Goal: Task Accomplishment & Management: Use online tool/utility

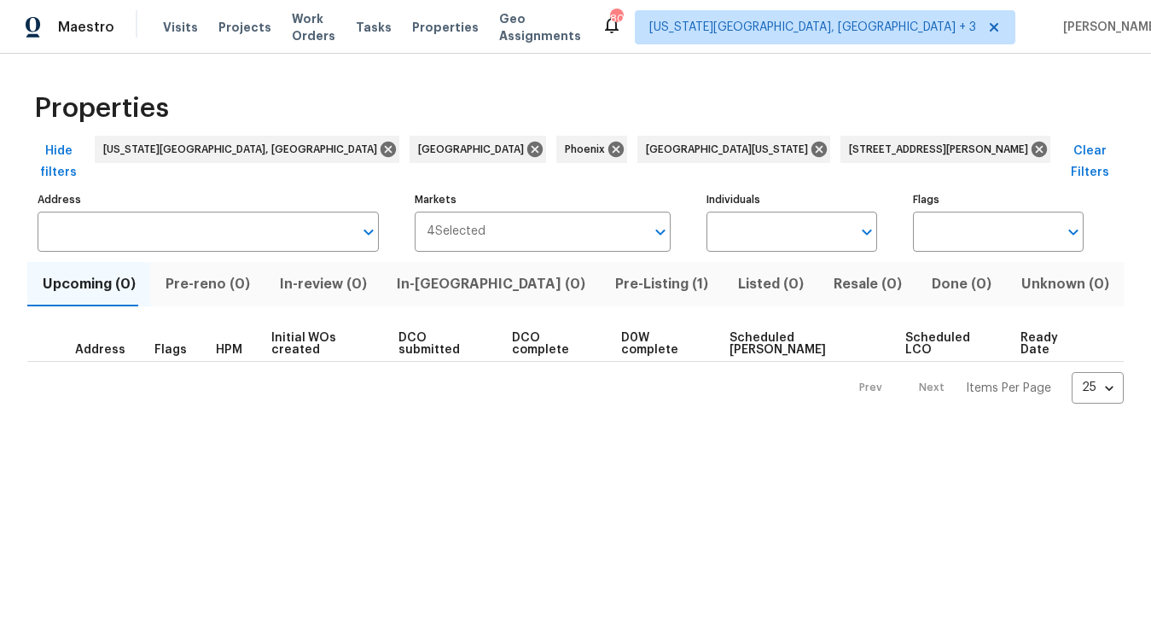
type input "7604 S Steele St Centennial CO 80122"
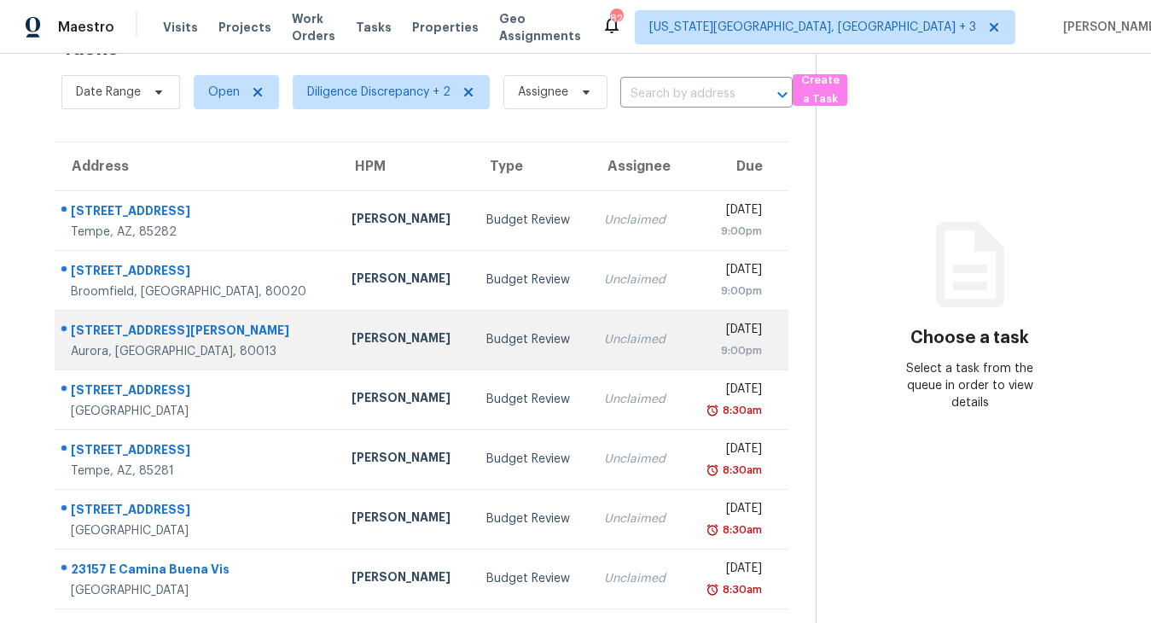
scroll to position [55, 0]
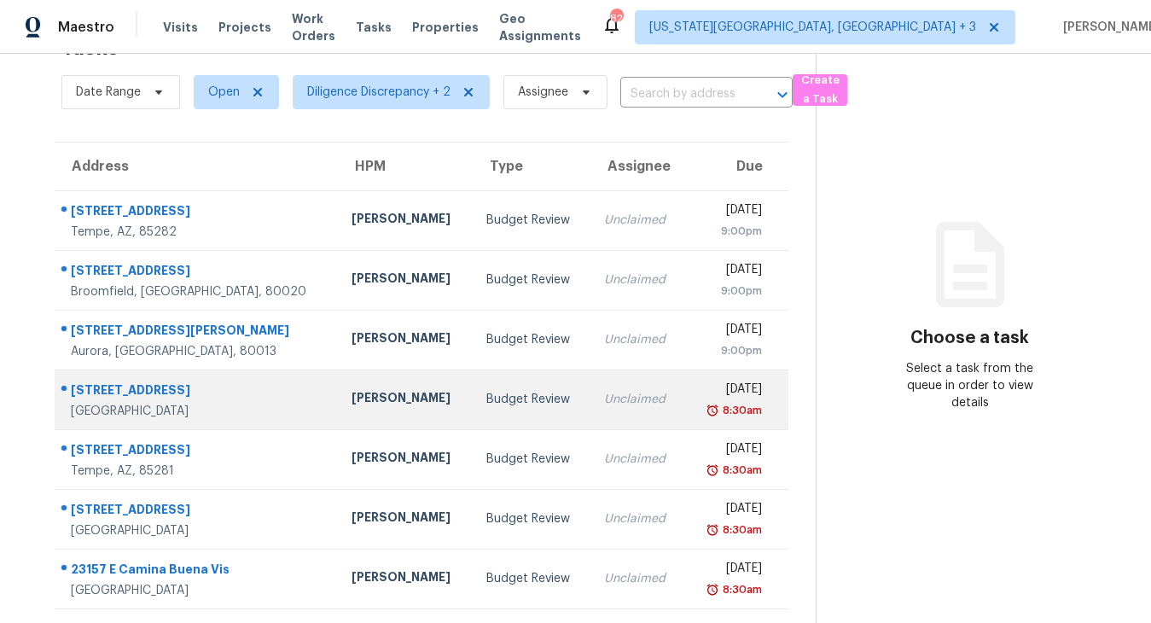
click at [614, 396] on div "Unclaimed" at bounding box center [637, 399] width 67 height 17
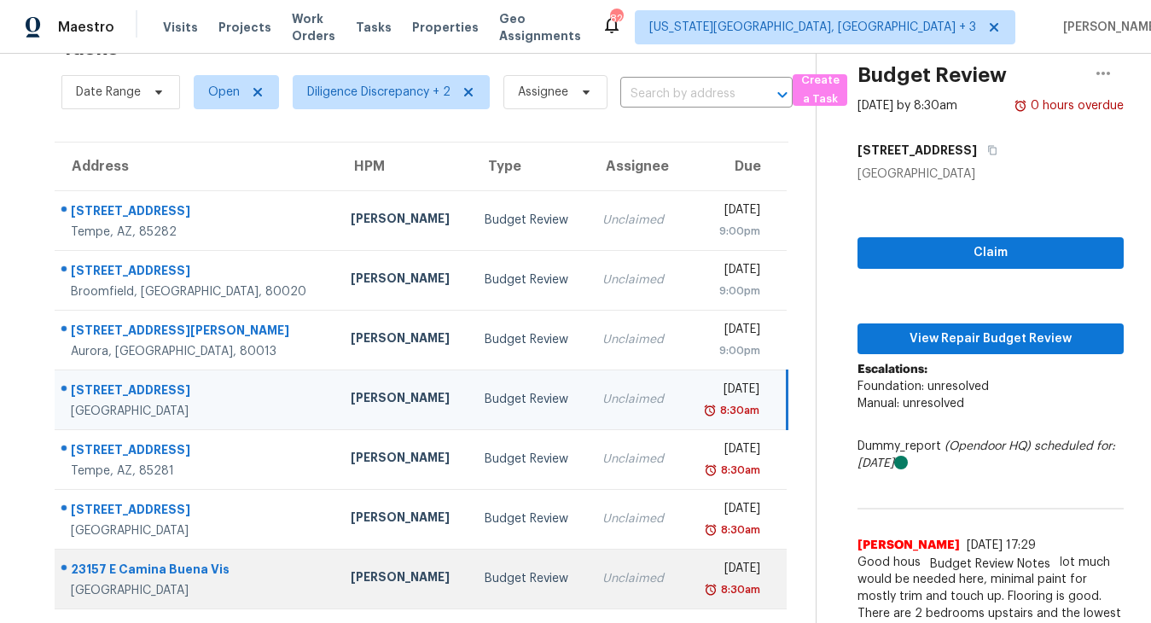
click at [697, 583] on div "8:30am" at bounding box center [729, 589] width 64 height 17
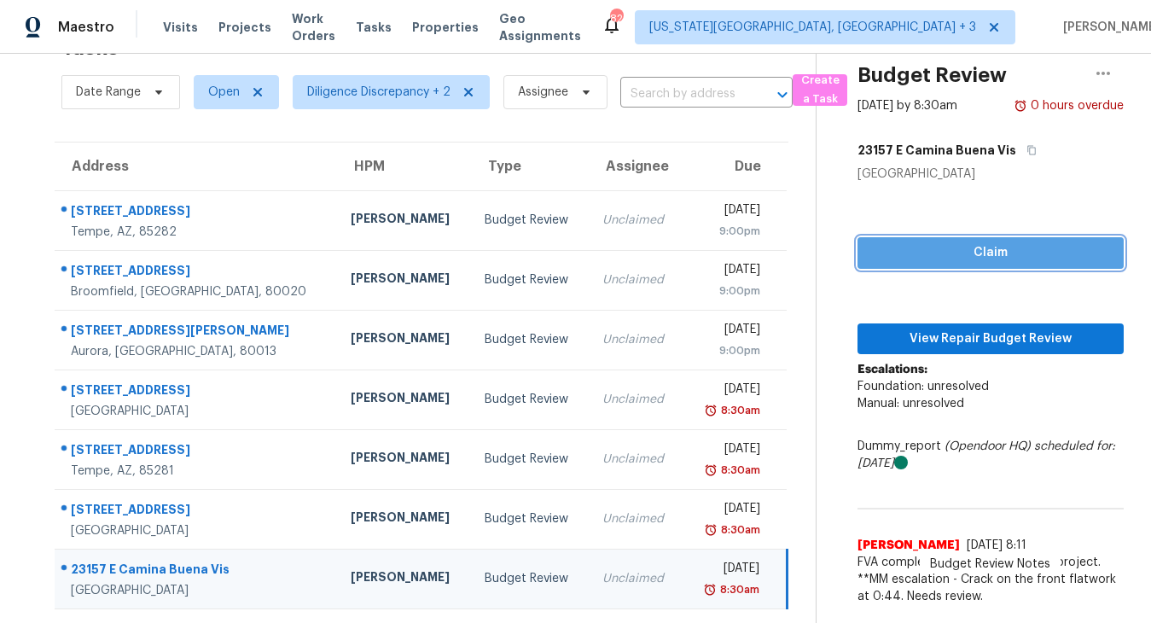
click at [920, 241] on button "Claim" at bounding box center [991, 253] width 266 height 32
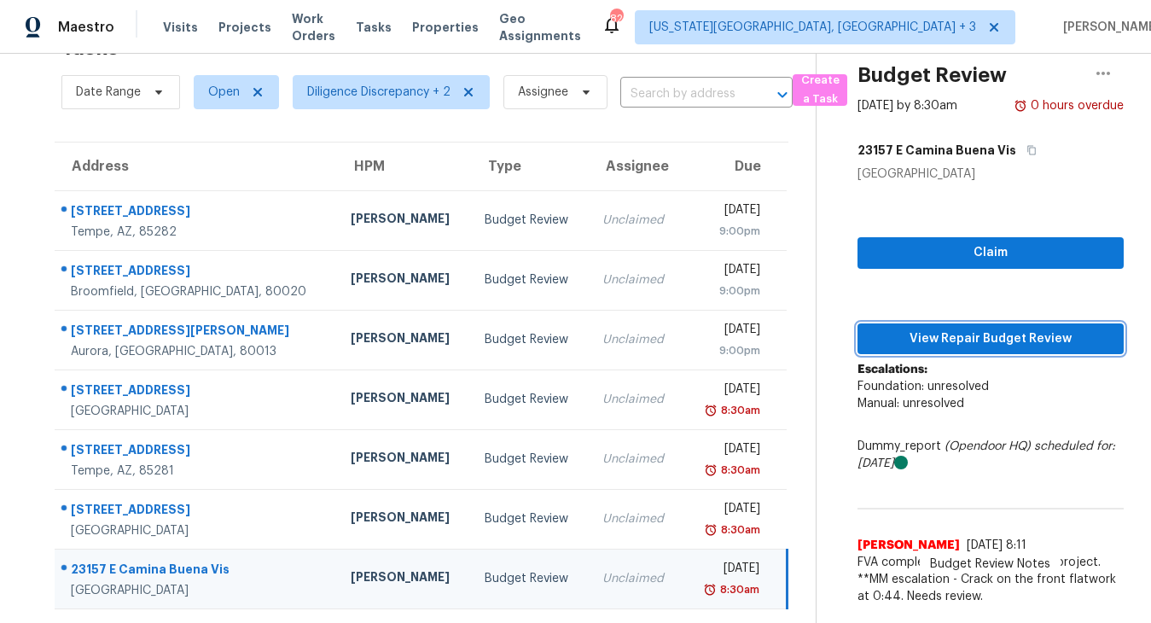
click at [915, 335] on span "View Repair Budget Review" at bounding box center [990, 339] width 239 height 21
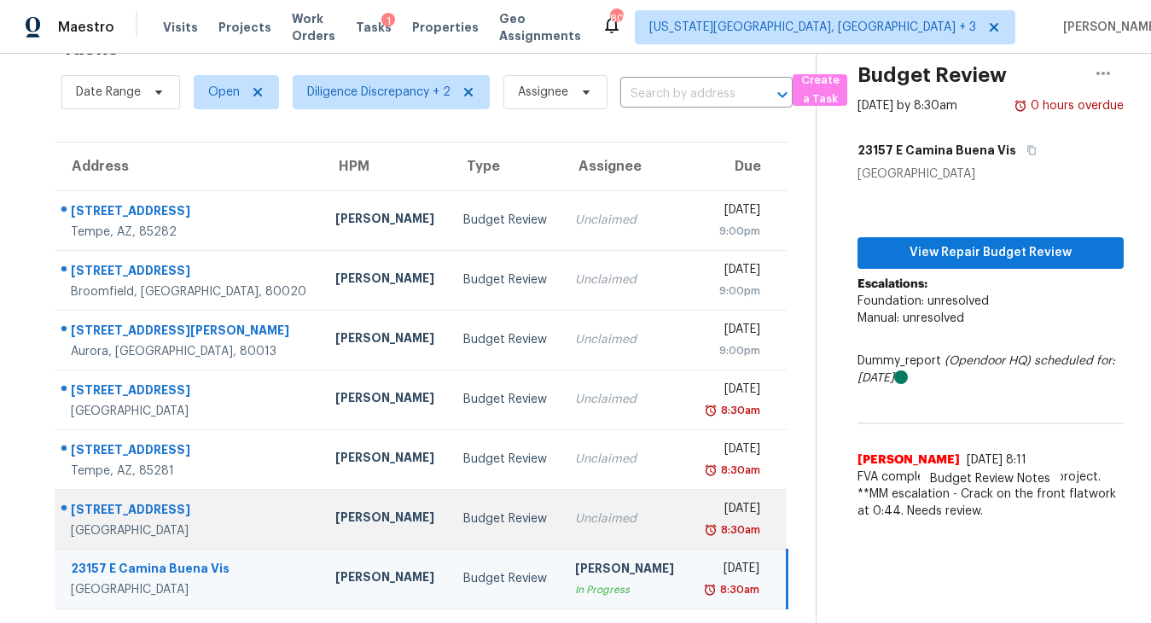
click at [624, 520] on td "Unclaimed" at bounding box center [625, 519] width 127 height 60
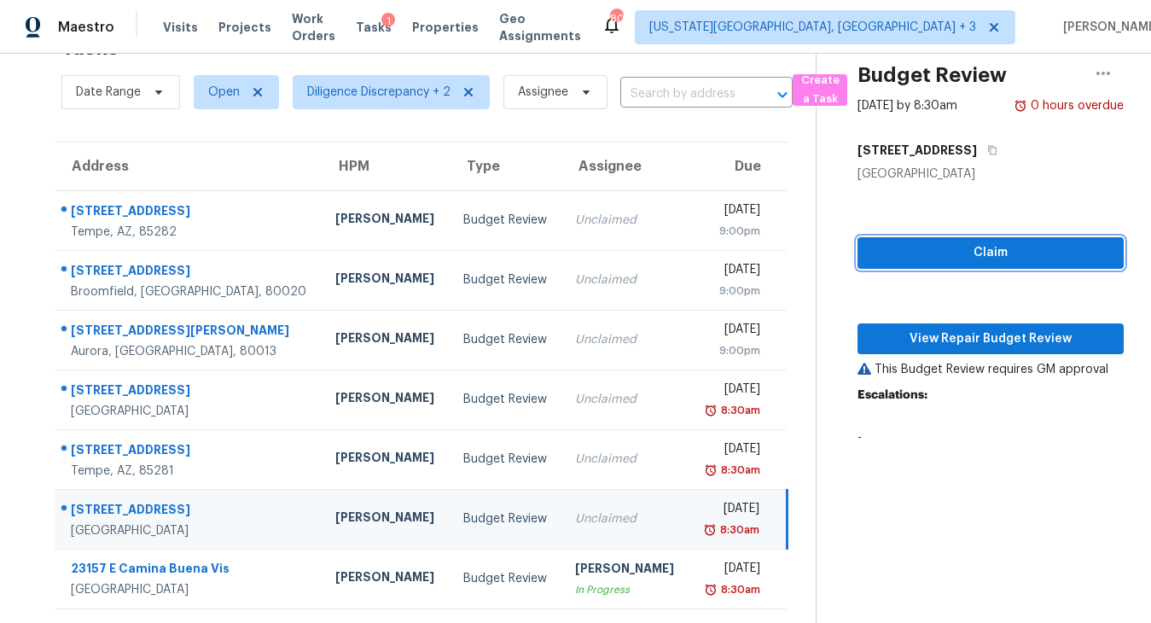
click at [937, 242] on span "Claim" at bounding box center [990, 252] width 239 height 21
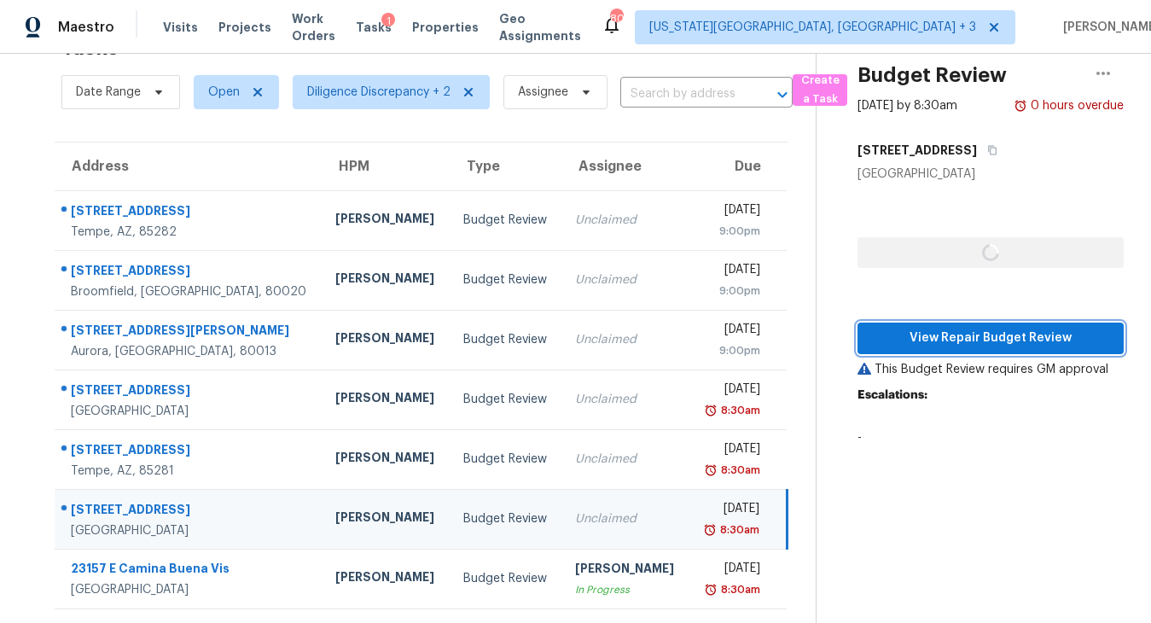
click at [940, 339] on span "View Repair Budget Review" at bounding box center [990, 338] width 239 height 21
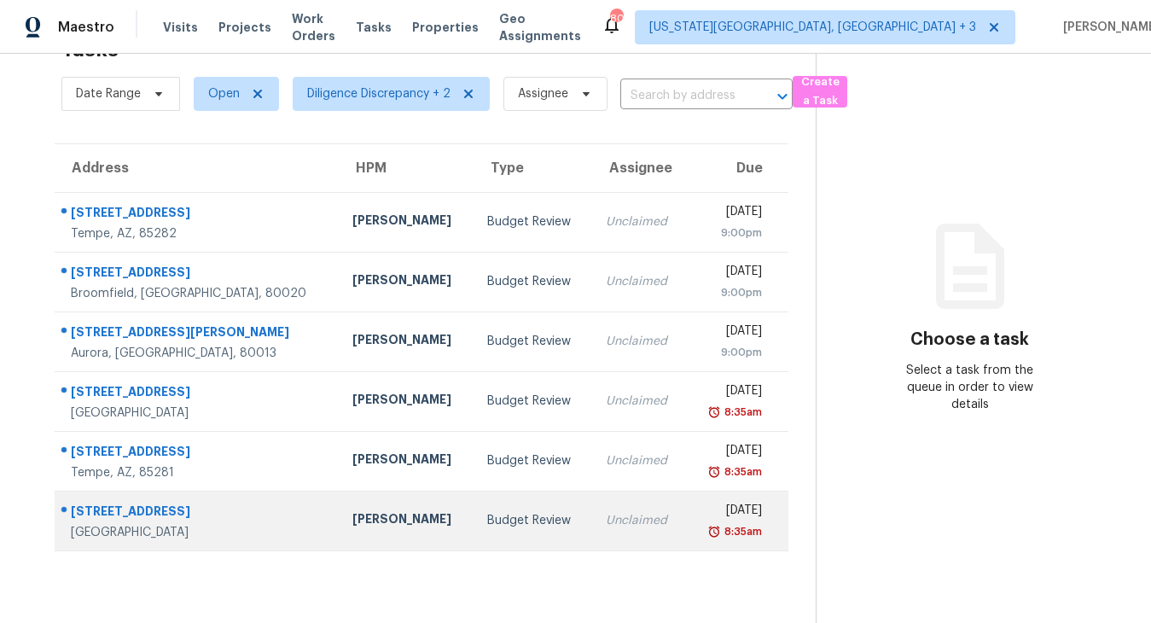
scroll to position [54, 0]
click at [633, 511] on td "Unclaimed" at bounding box center [639, 521] width 95 height 60
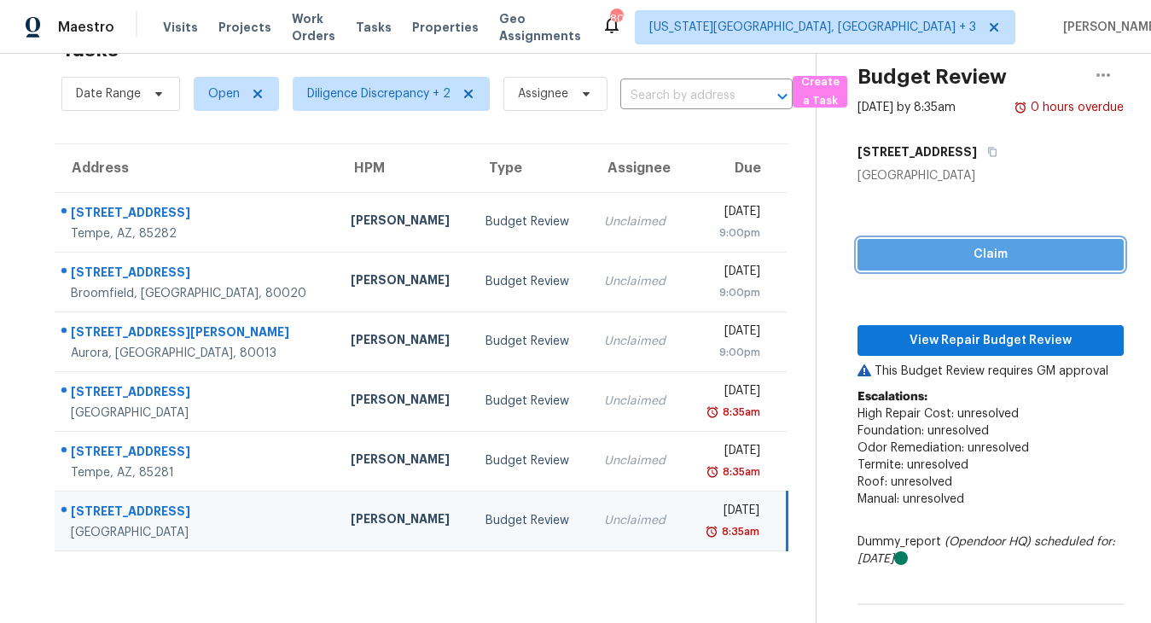
click at [911, 253] on span "Claim" at bounding box center [990, 254] width 239 height 21
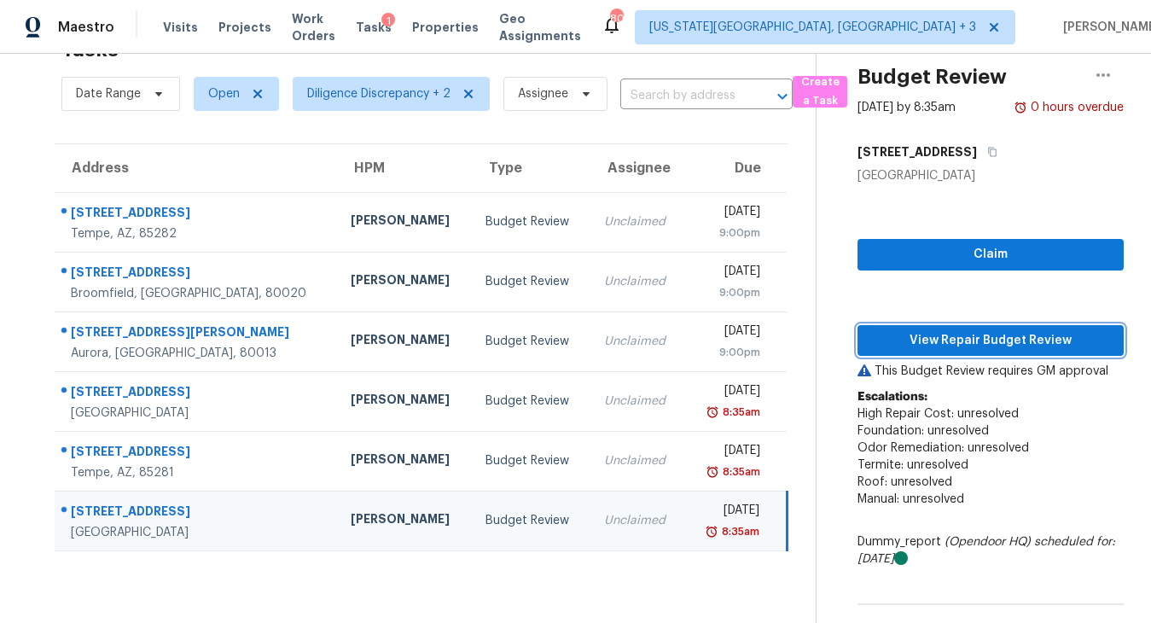
click at [902, 337] on span "View Repair Budget Review" at bounding box center [990, 340] width 239 height 21
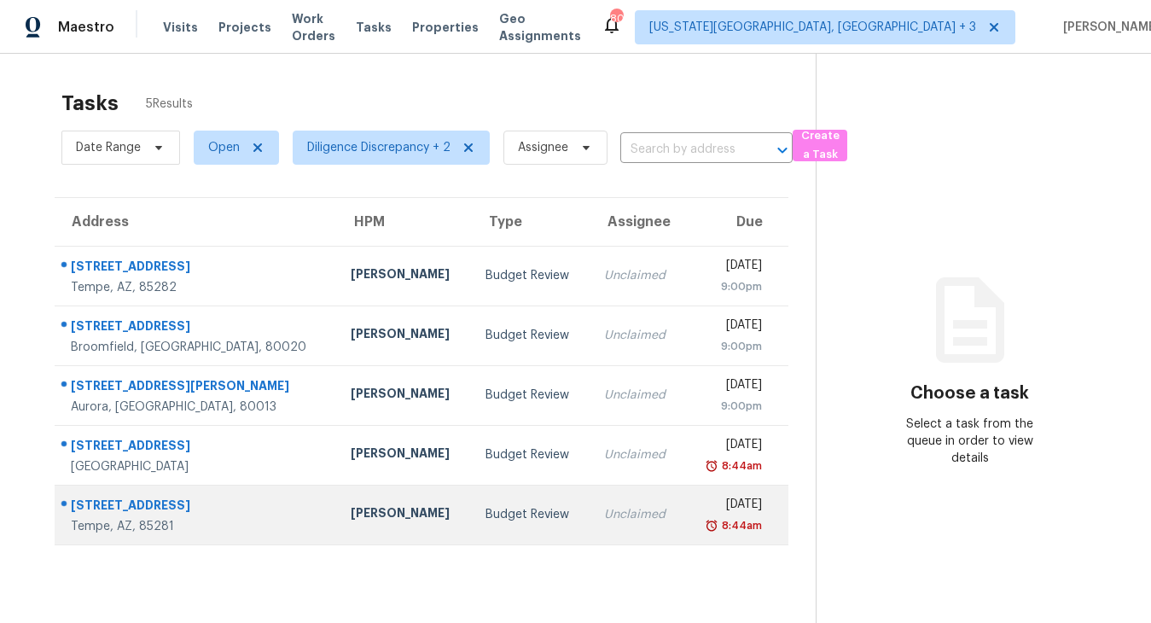
click at [725, 521] on div "8:44am" at bounding box center [741, 525] width 44 height 17
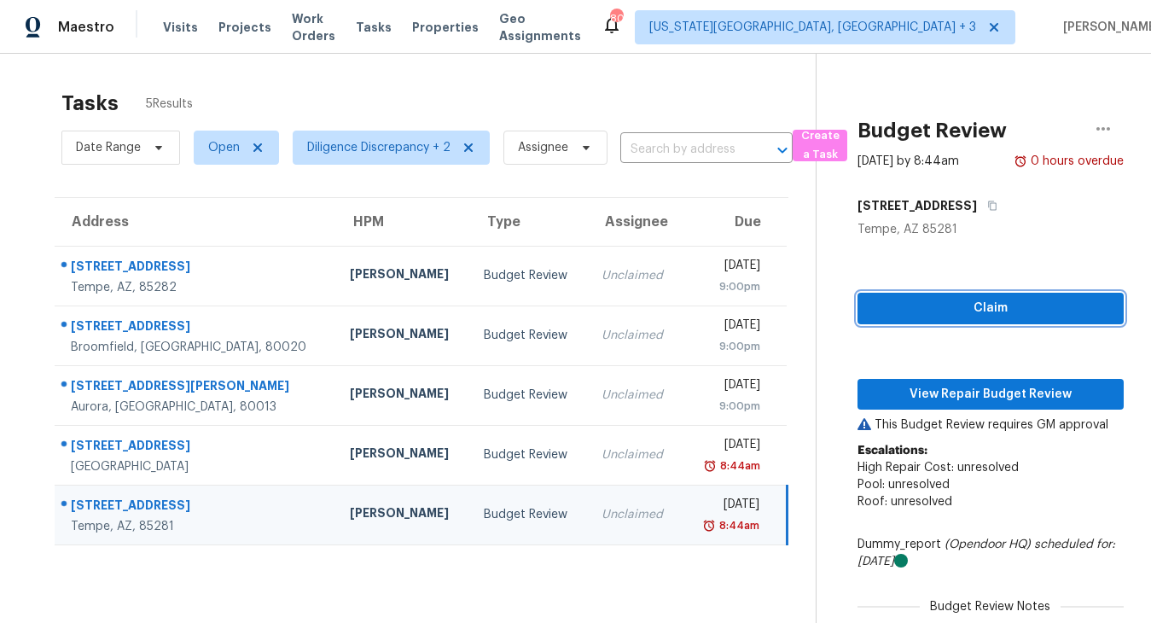
click at [965, 310] on span "Claim" at bounding box center [990, 308] width 239 height 21
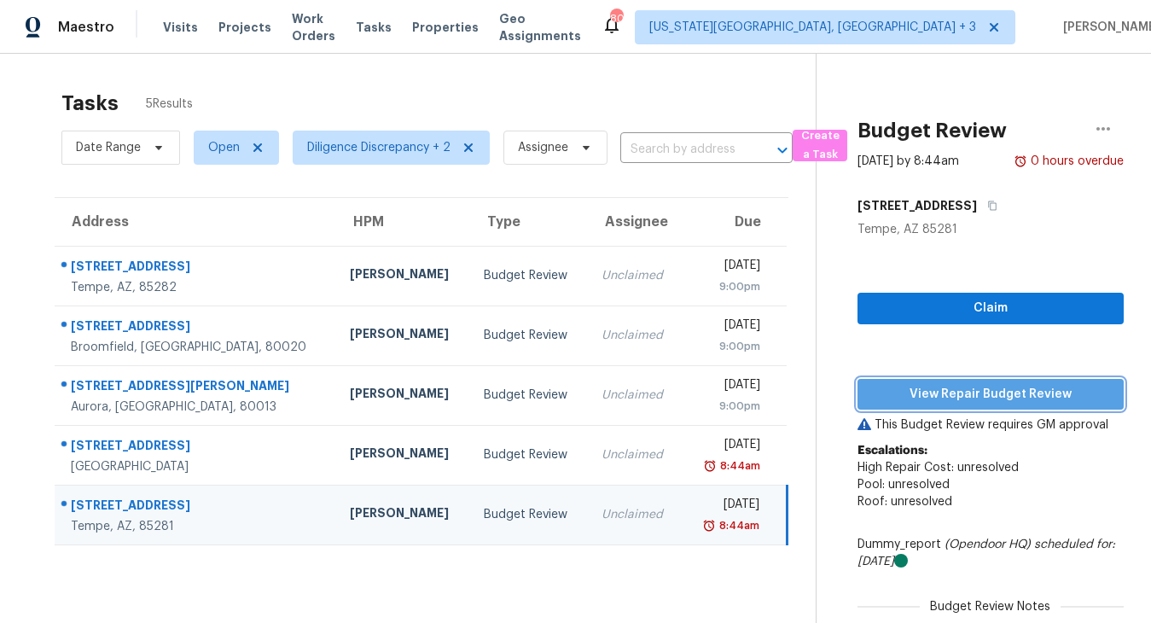
click at [956, 389] on span "View Repair Budget Review" at bounding box center [990, 394] width 239 height 21
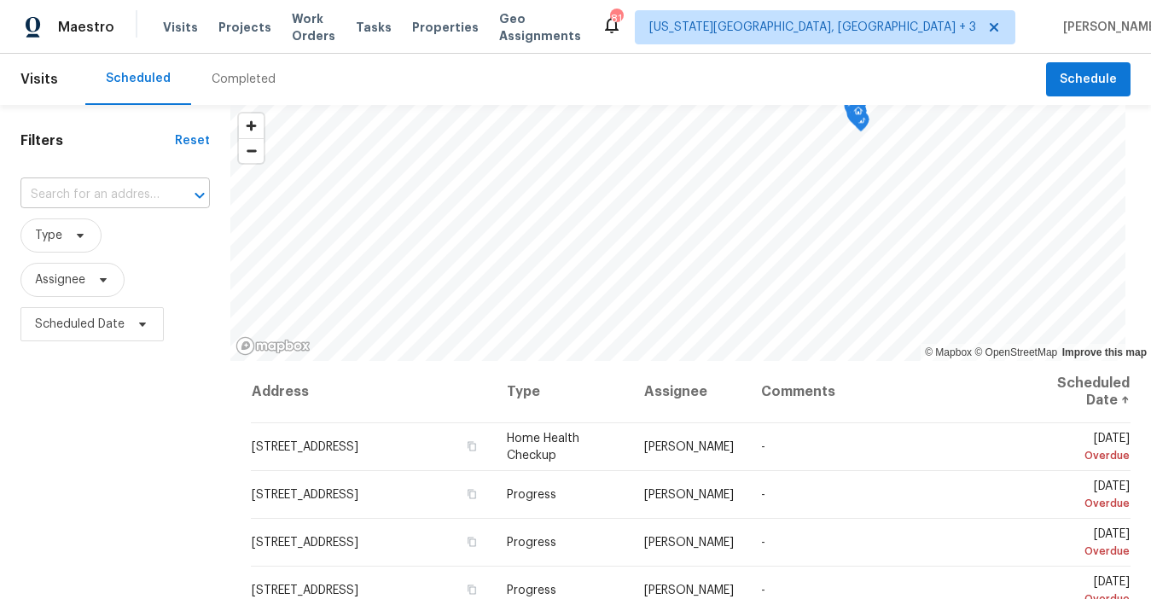
click at [102, 190] on input "text" at bounding box center [91, 195] width 142 height 26
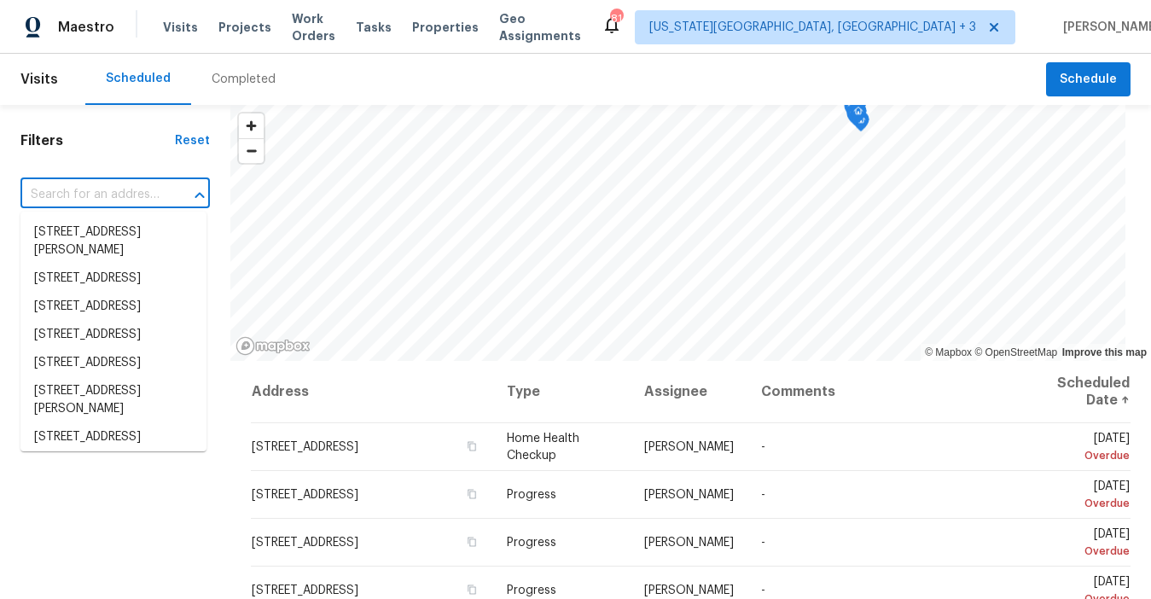
paste input "[STREET_ADDRESS]"
type input "[STREET_ADDRESS]"
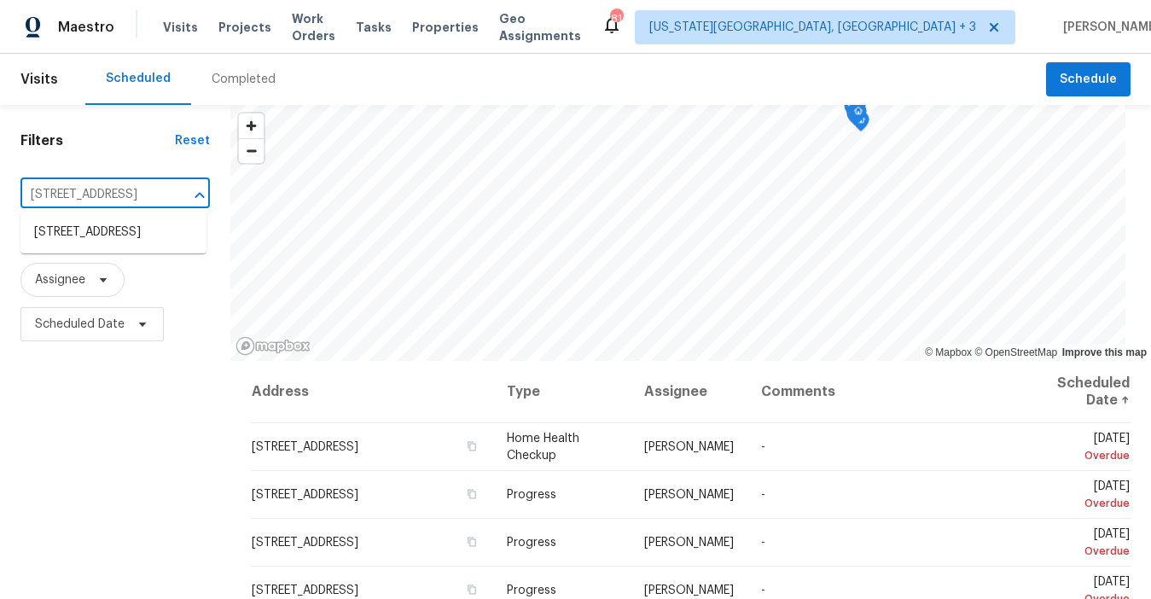
click at [97, 230] on li "[STREET_ADDRESS]" at bounding box center [113, 232] width 186 height 28
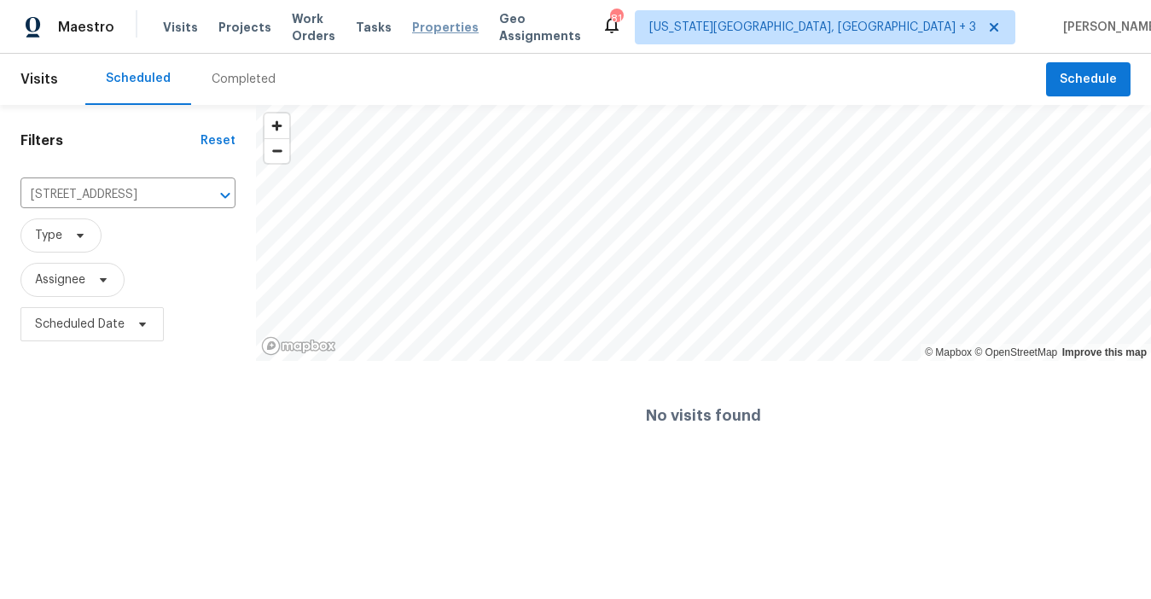
click at [461, 26] on span "Properties" at bounding box center [445, 27] width 67 height 17
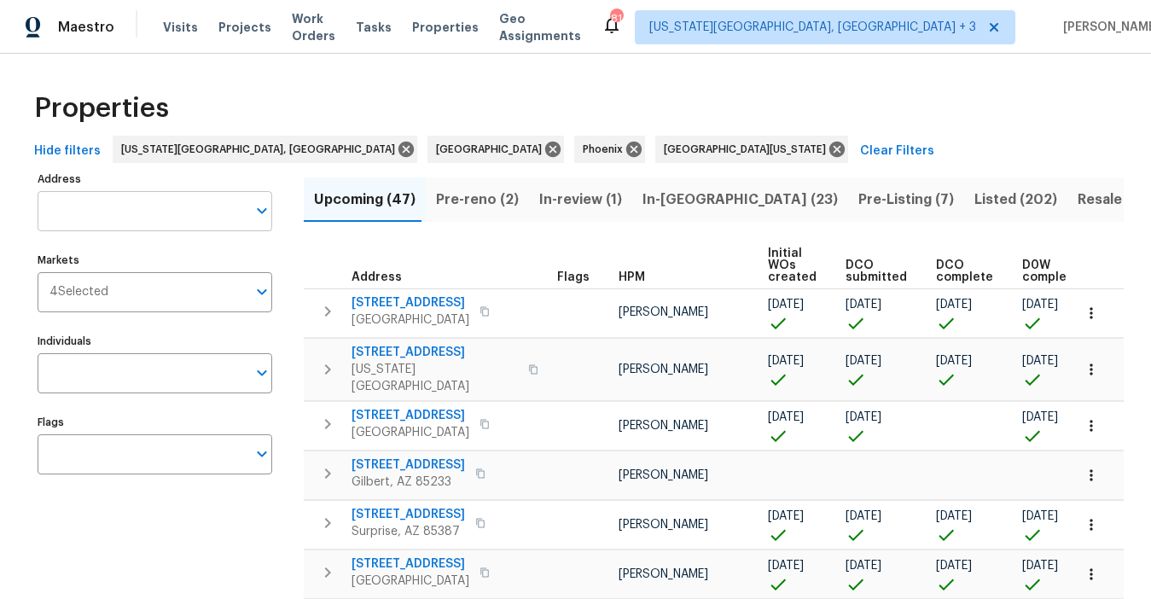
click at [101, 214] on input "Address" at bounding box center [142, 211] width 209 height 40
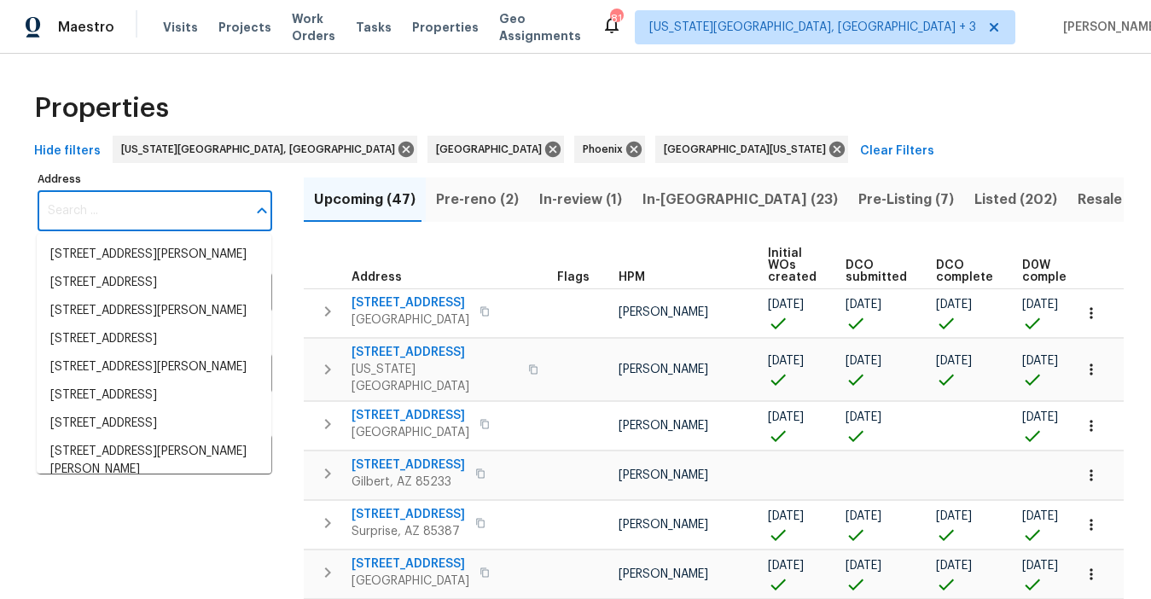
paste input "[STREET_ADDRESS]"
type input "[STREET_ADDRESS]"
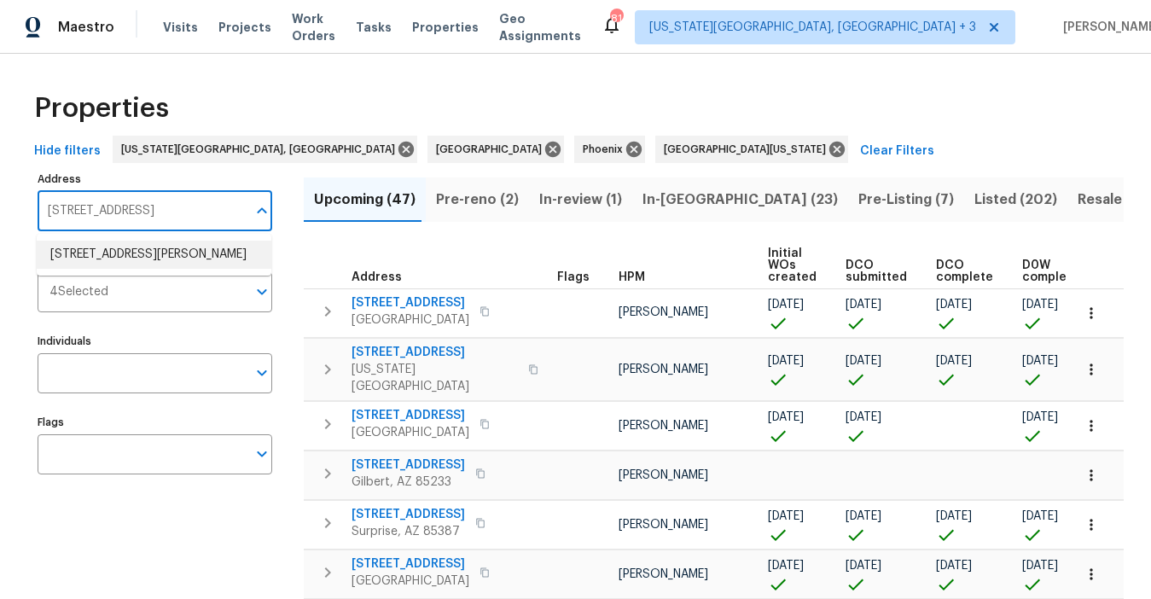
click at [112, 269] on li "22126 E Rosa Rd Queen Creek AZ 85142" at bounding box center [154, 255] width 235 height 28
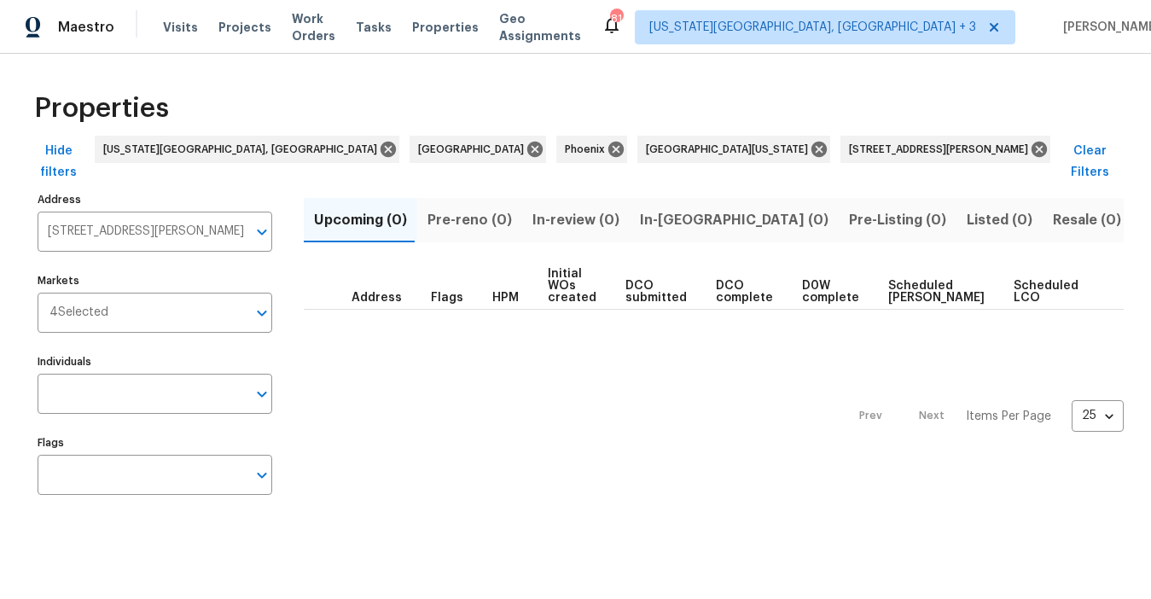
click at [1142, 208] on span "Done (1)" at bounding box center [1169, 220] width 55 height 24
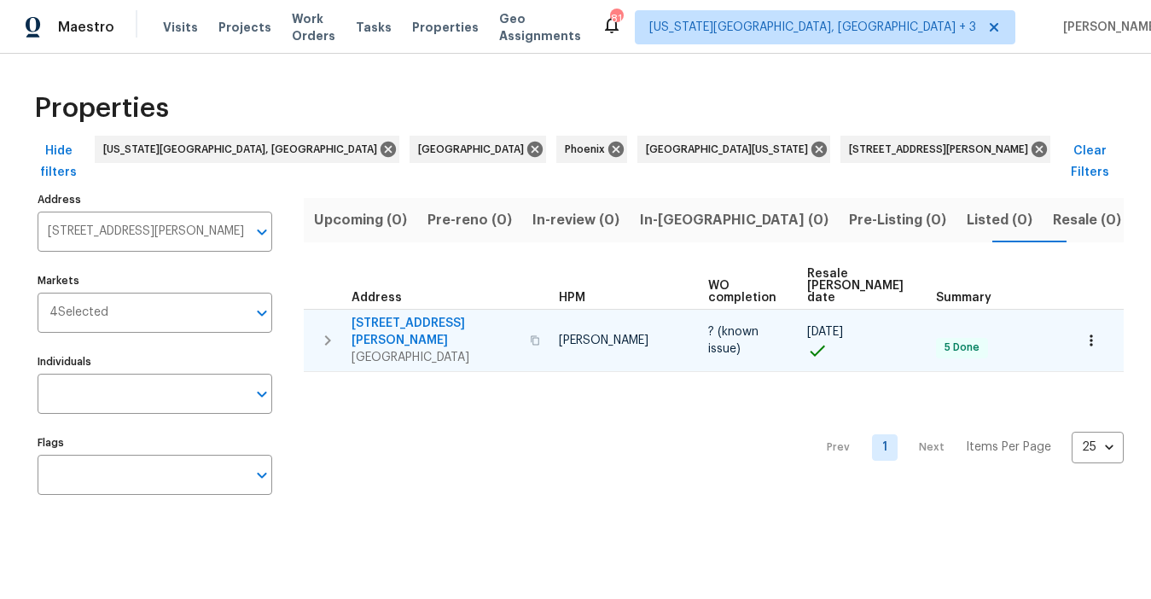
click at [378, 315] on span "22126 E Rosa Rd" at bounding box center [436, 332] width 168 height 34
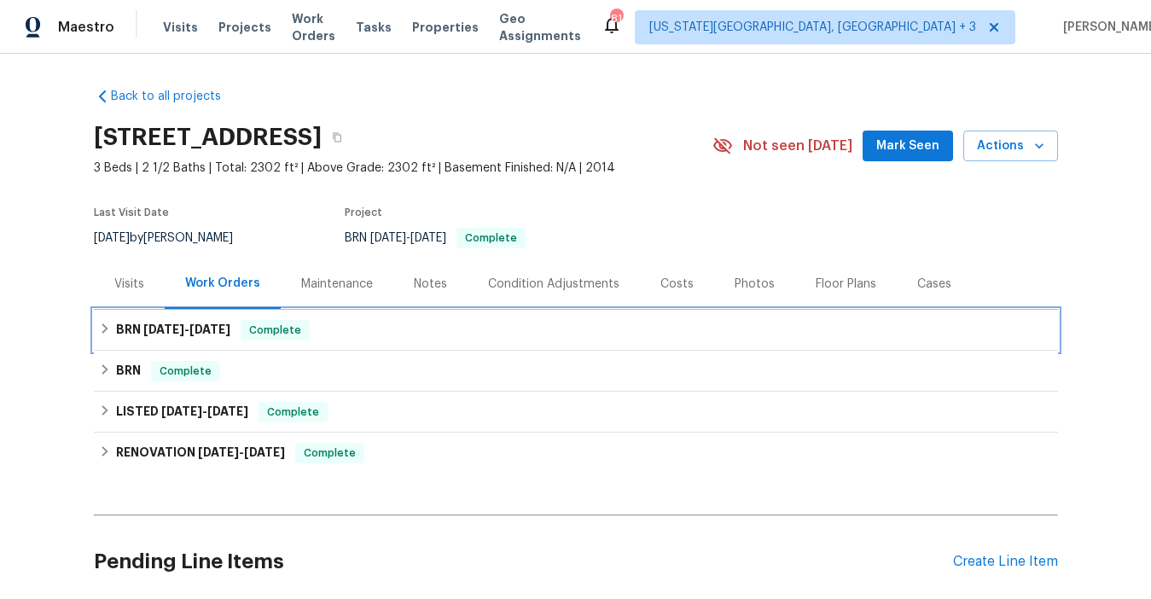
click at [100, 328] on icon at bounding box center [105, 329] width 12 height 12
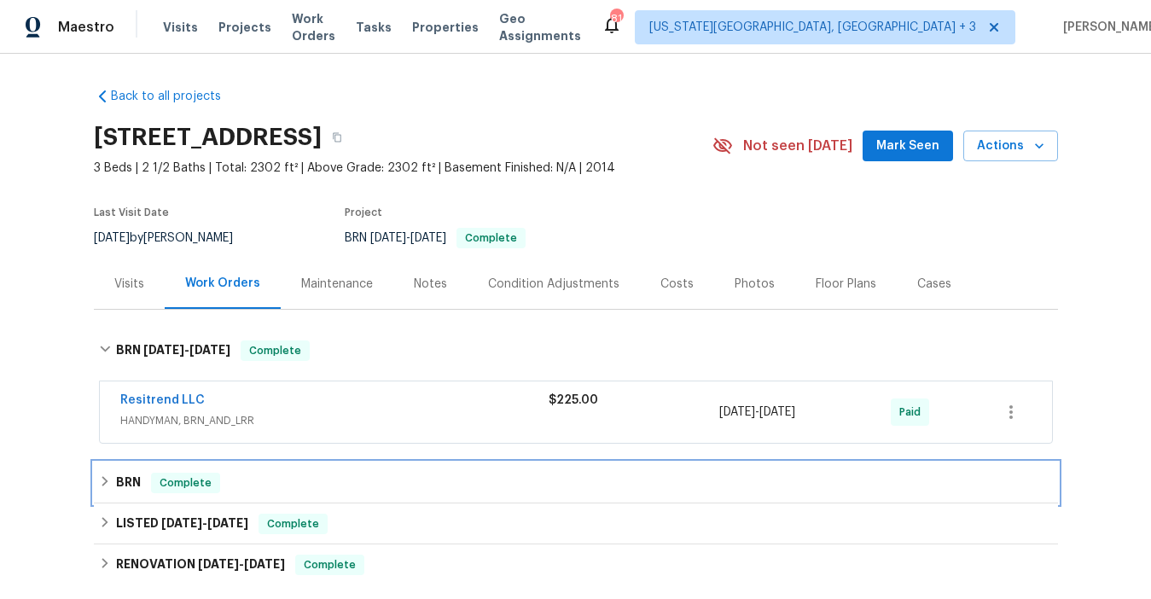
click at [101, 485] on icon at bounding box center [105, 481] width 12 height 12
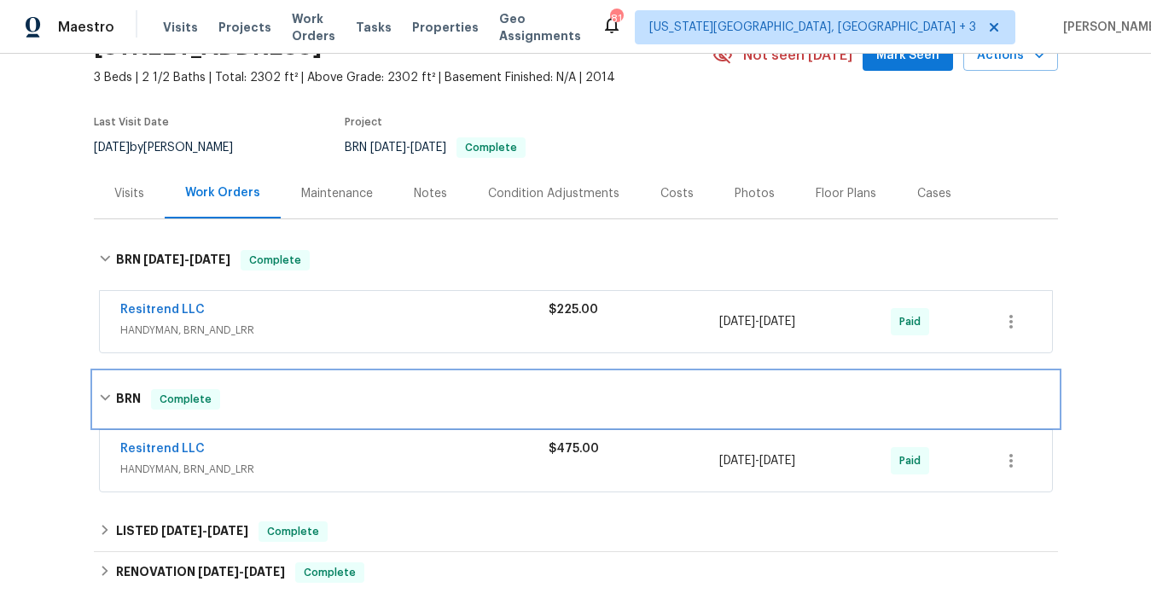
scroll to position [126, 0]
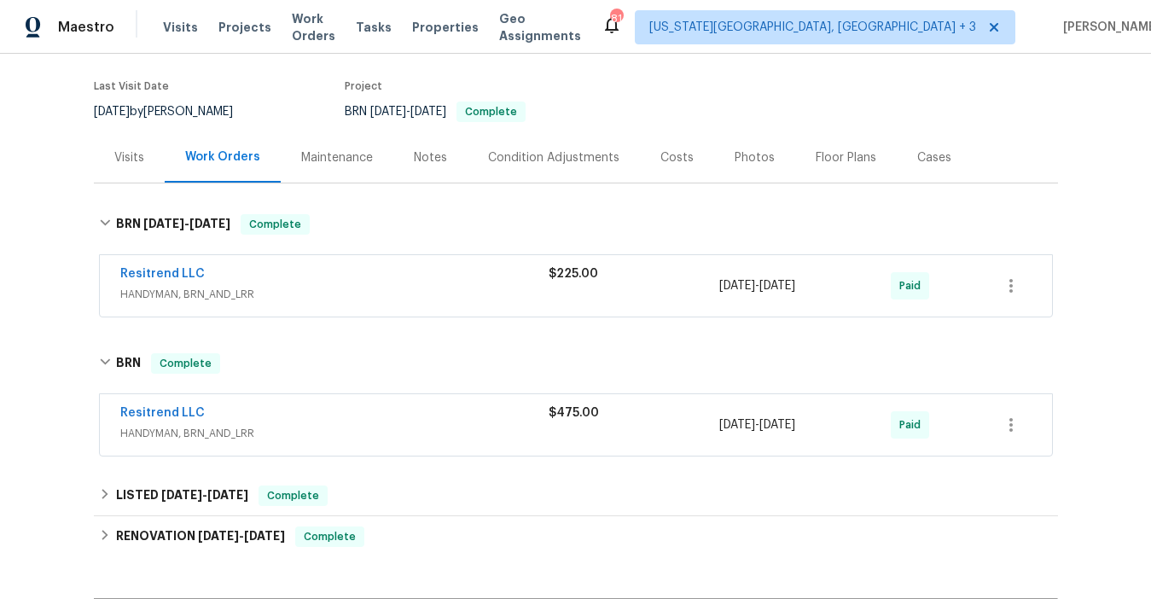
click at [277, 292] on span "HANDYMAN, BRN_AND_LRR" at bounding box center [334, 294] width 428 height 17
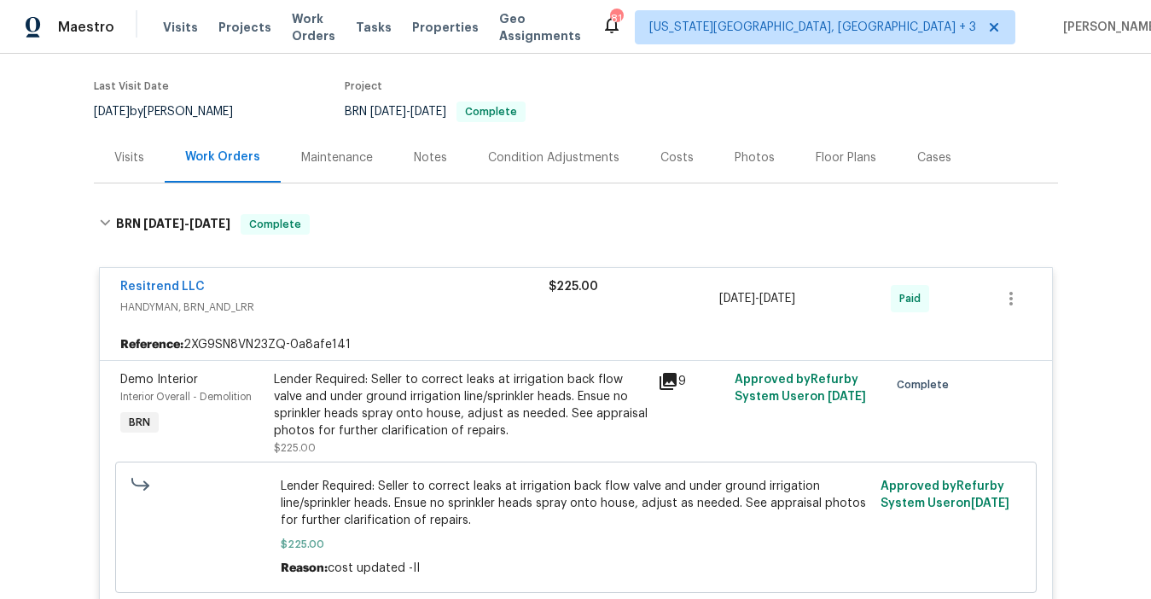
click at [457, 403] on div "Lender Required: Seller to correct leaks at irrigation back flow valve and unde…" at bounding box center [461, 405] width 374 height 68
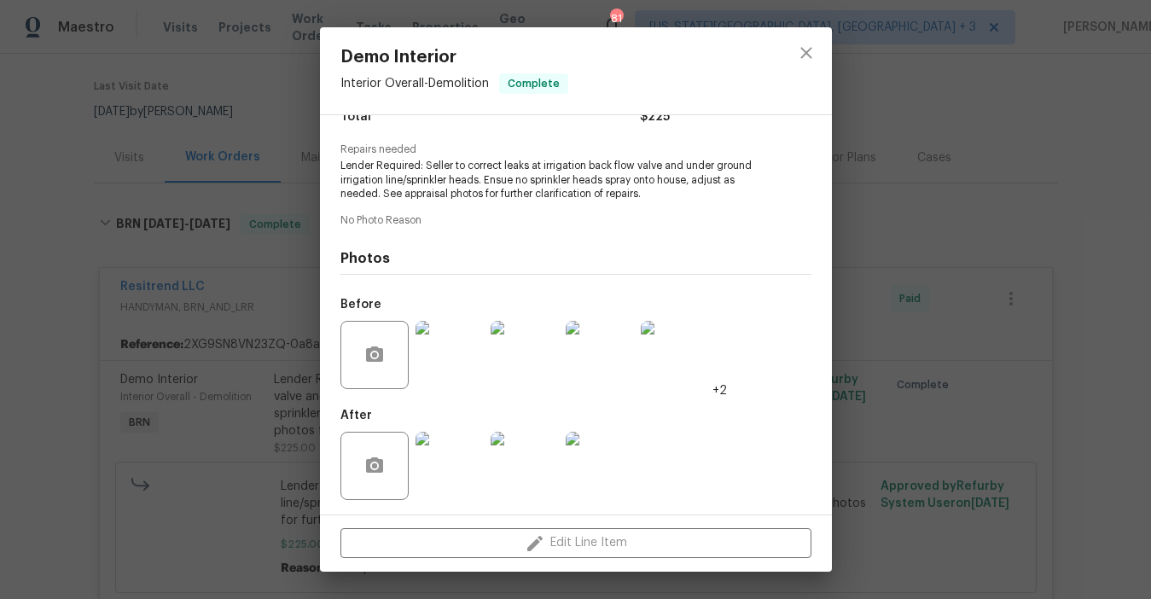
scroll to position [154, 0]
click at [445, 466] on img at bounding box center [450, 467] width 68 height 68
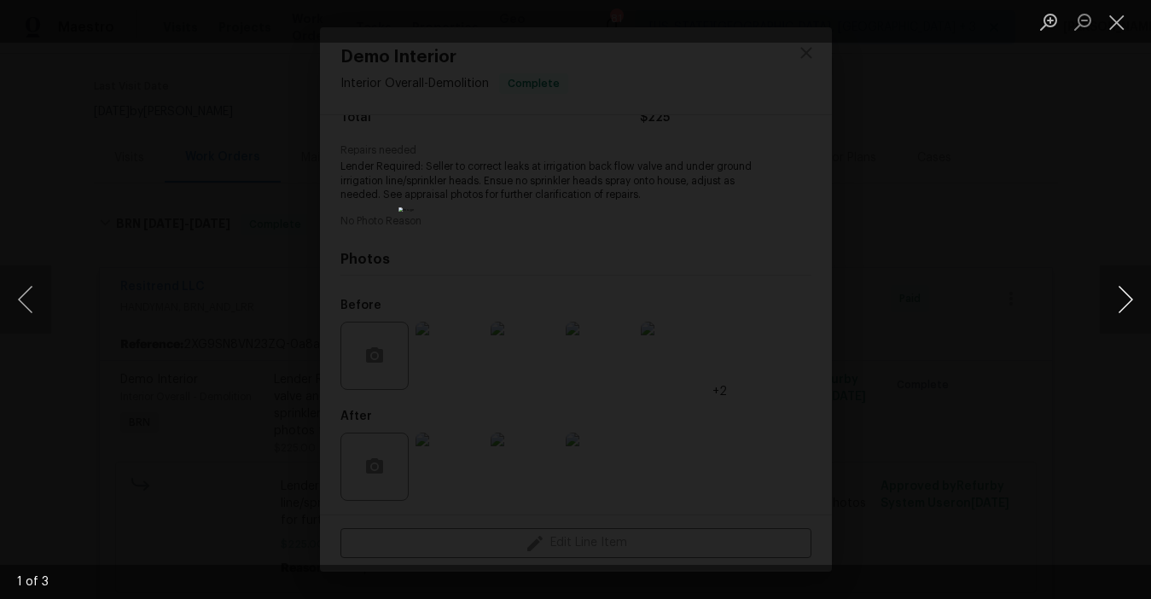
click at [1114, 300] on button "Next image" at bounding box center [1125, 299] width 51 height 68
click at [1115, 302] on button "Next image" at bounding box center [1125, 299] width 51 height 68
click at [1118, 15] on button "Close lightbox" at bounding box center [1117, 22] width 34 height 30
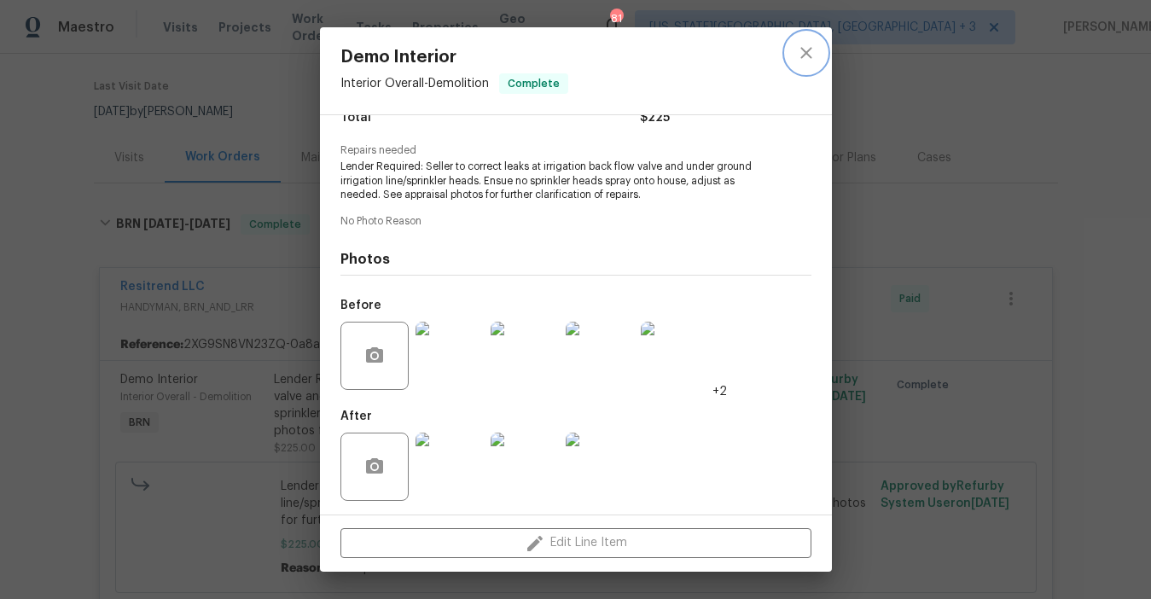
click at [800, 53] on icon "close" at bounding box center [806, 53] width 20 height 20
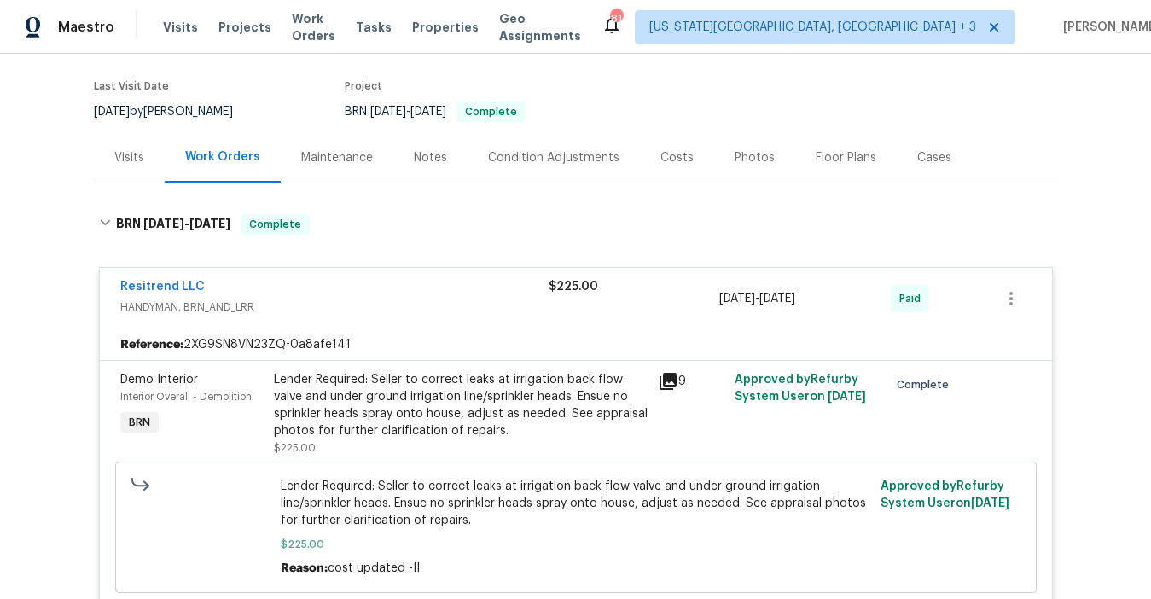
click at [469, 373] on div "Lender Required: Seller to correct leaks at irrigation back flow valve and unde…" at bounding box center [461, 405] width 374 height 68
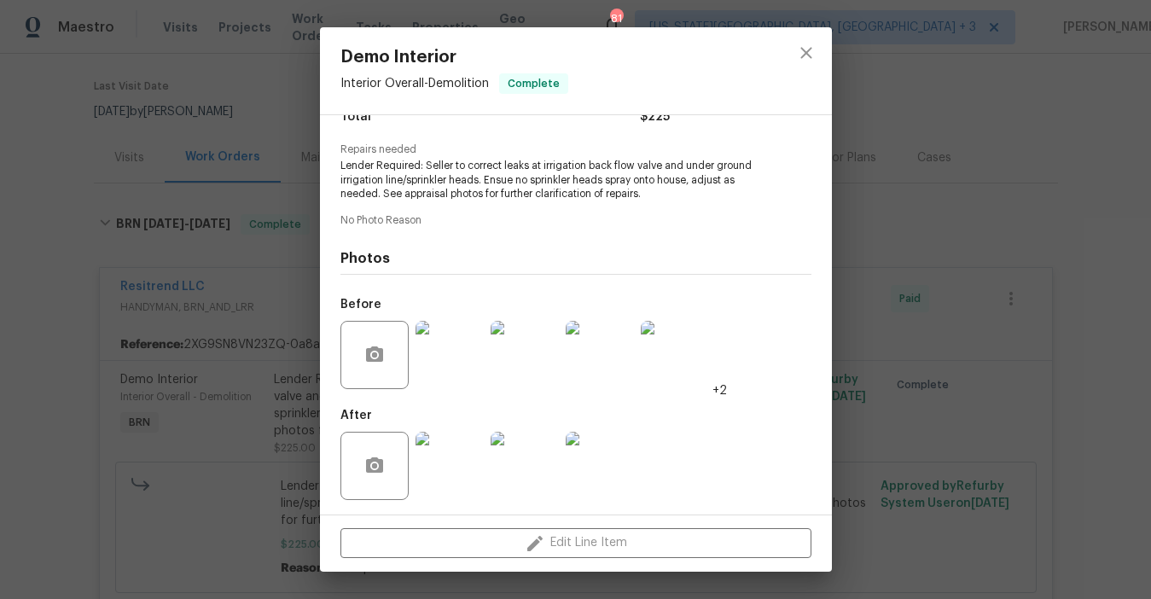
click at [461, 335] on img at bounding box center [450, 355] width 68 height 68
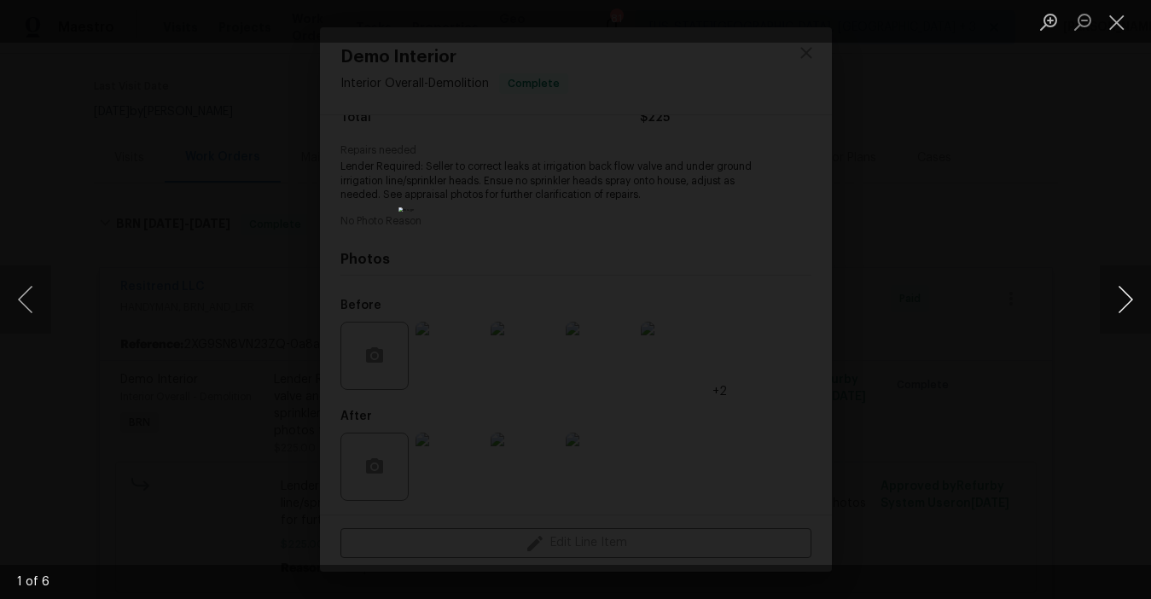
click at [1125, 311] on button "Next image" at bounding box center [1125, 299] width 51 height 68
click at [1115, 27] on button "Close lightbox" at bounding box center [1117, 22] width 34 height 30
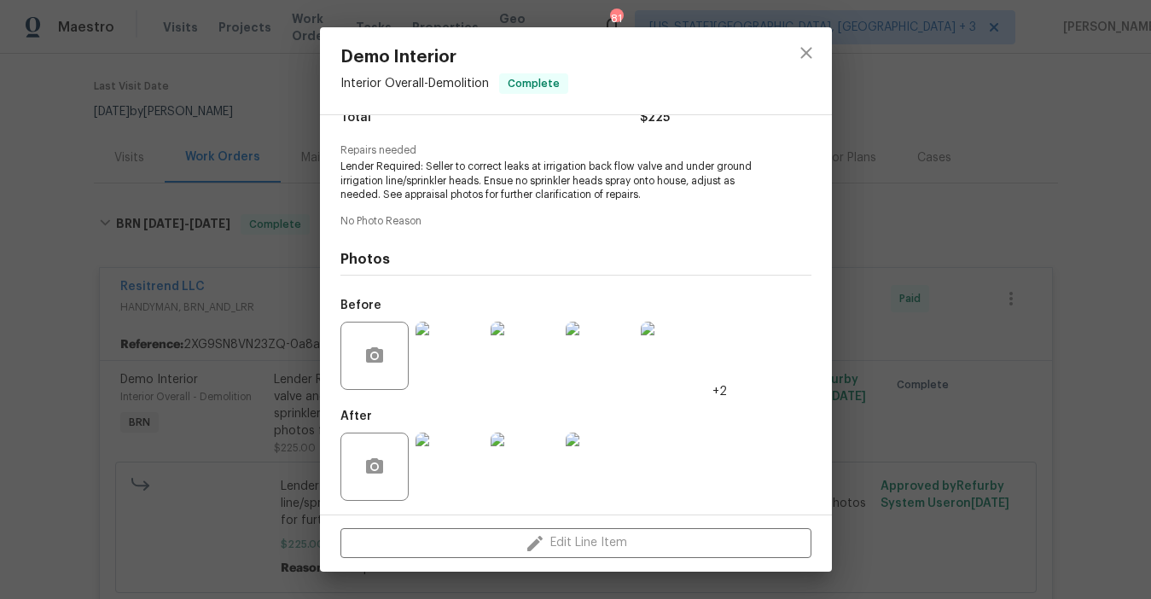
click at [244, 425] on div "Demo Interior Interior Overall - Demolition Complete Vendor Resitrend LLC Accou…" at bounding box center [575, 299] width 1151 height 599
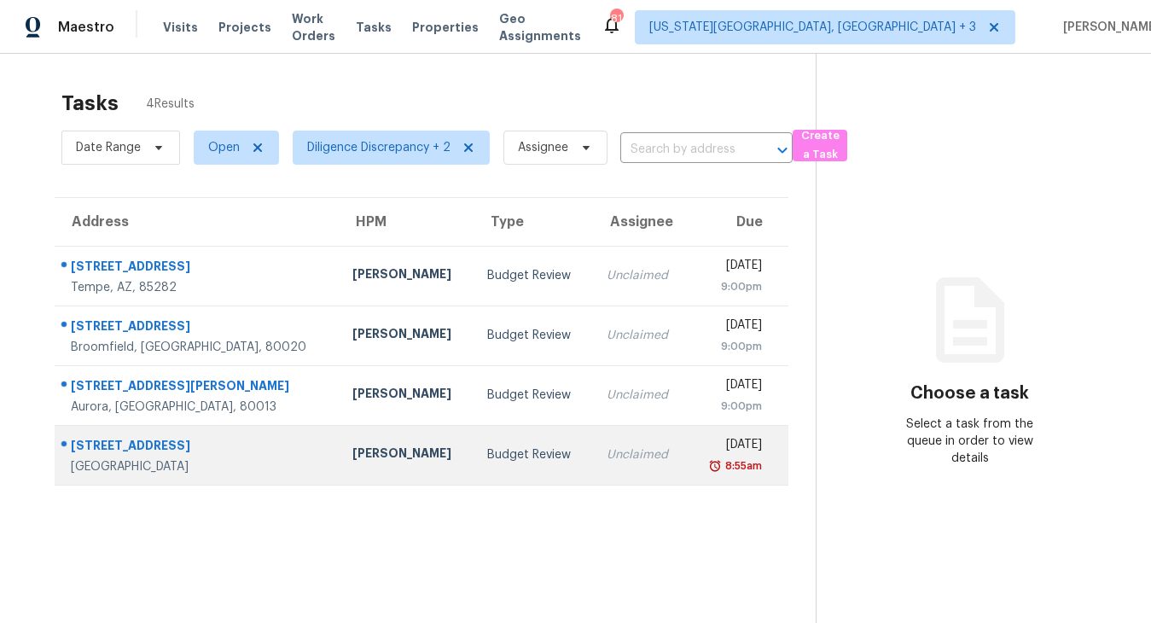
click at [596, 444] on td "Unclaimed" at bounding box center [640, 455] width 95 height 60
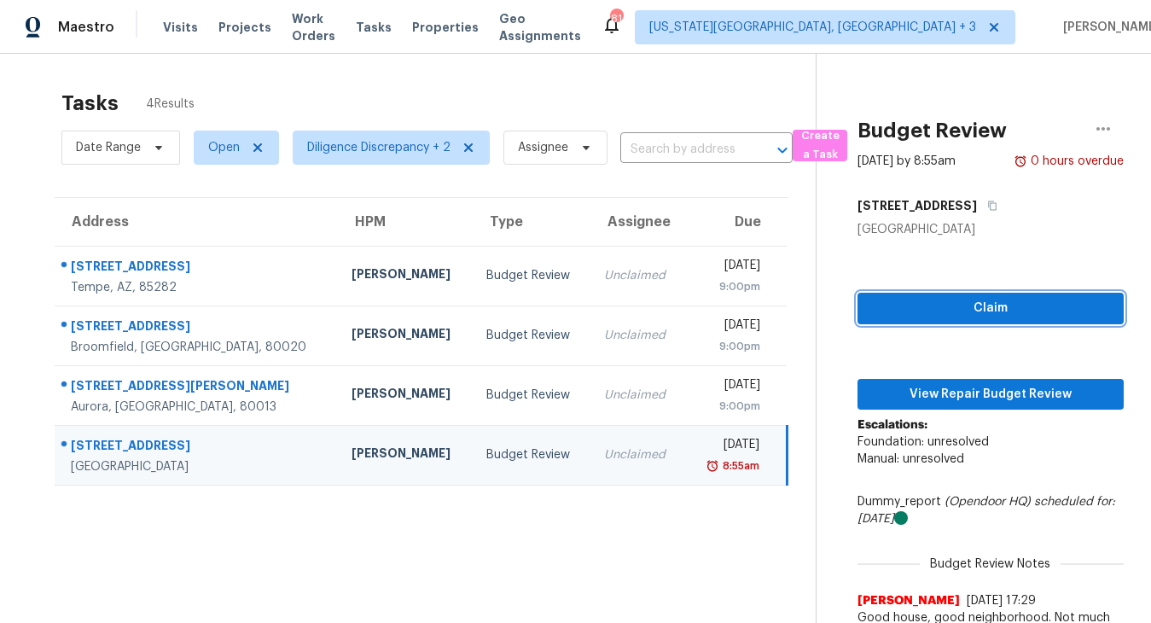
click at [974, 302] on span "Claim" at bounding box center [990, 308] width 239 height 21
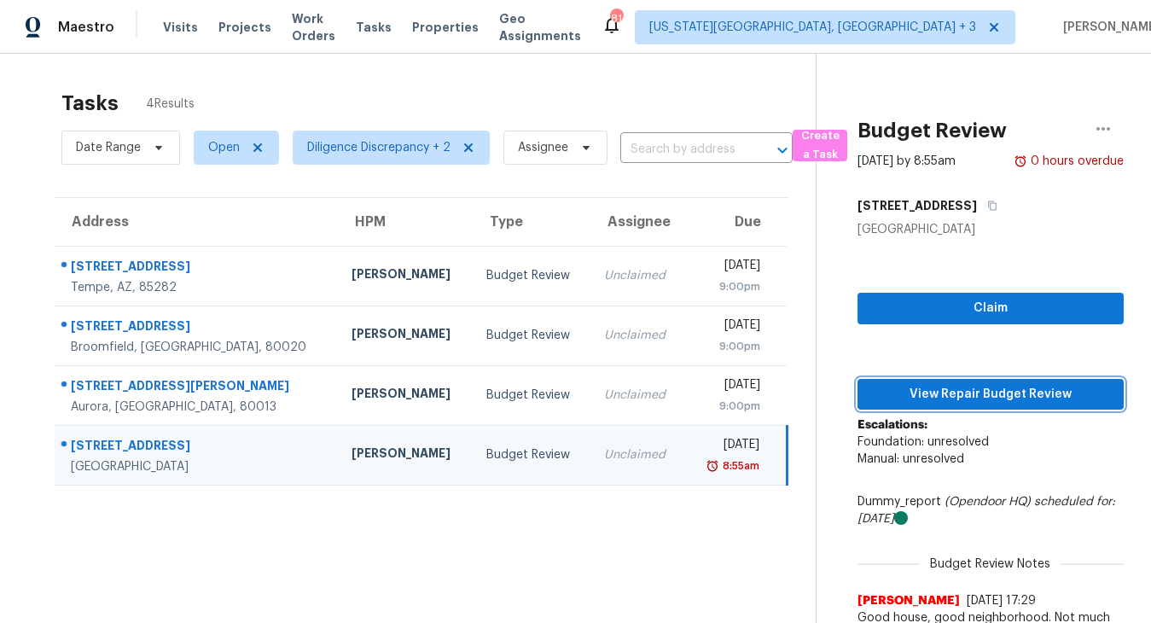
click at [911, 401] on span "View Repair Budget Review" at bounding box center [990, 394] width 239 height 21
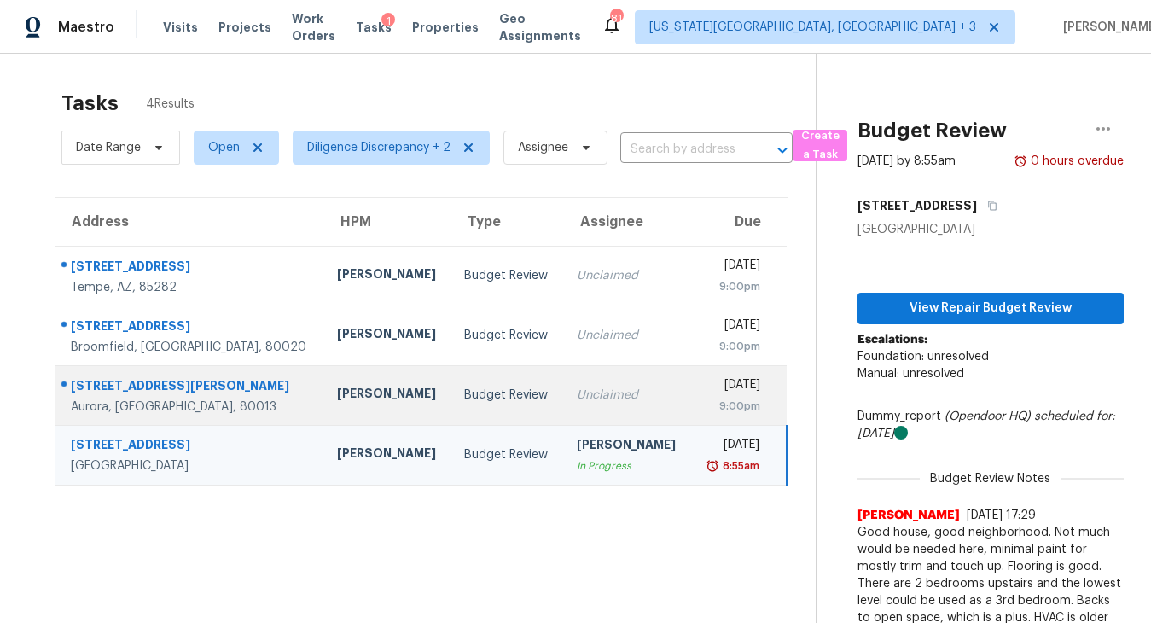
click at [607, 422] on td "Unclaimed" at bounding box center [627, 395] width 128 height 60
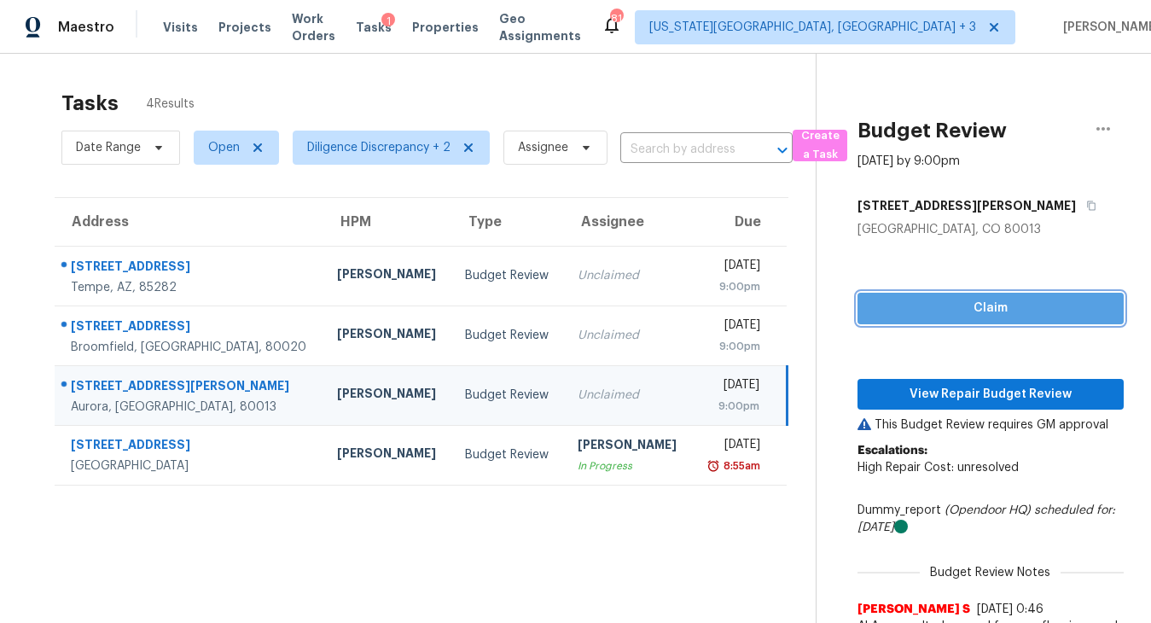
click at [994, 304] on span "Claim" at bounding box center [990, 308] width 239 height 21
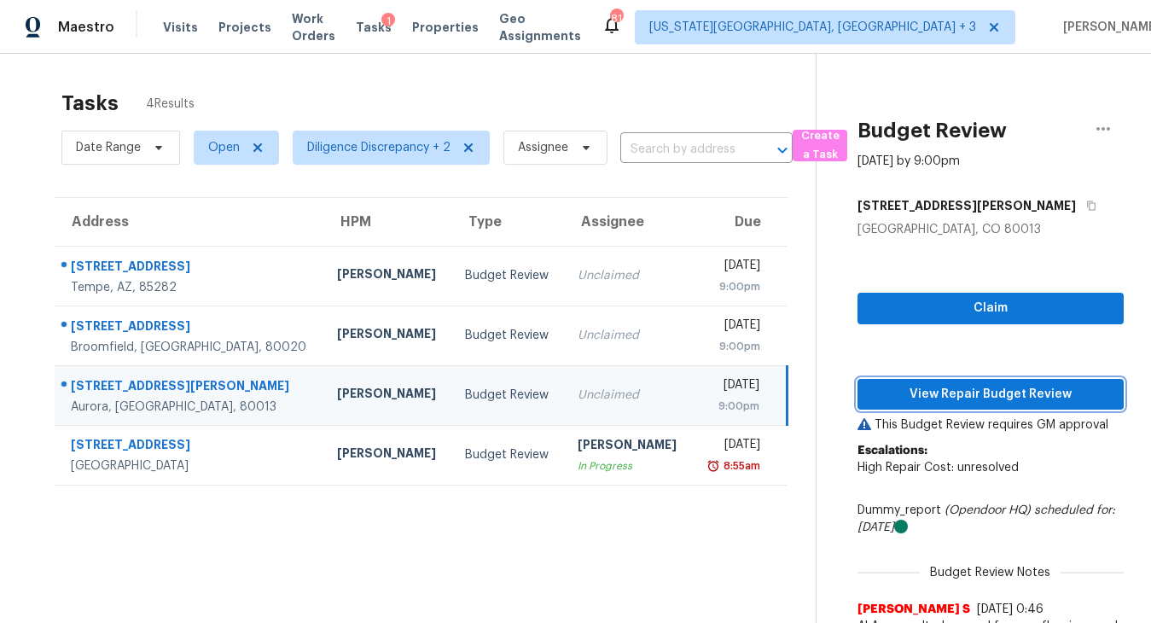
click at [958, 404] on button "View Repair Budget Review" at bounding box center [991, 395] width 266 height 32
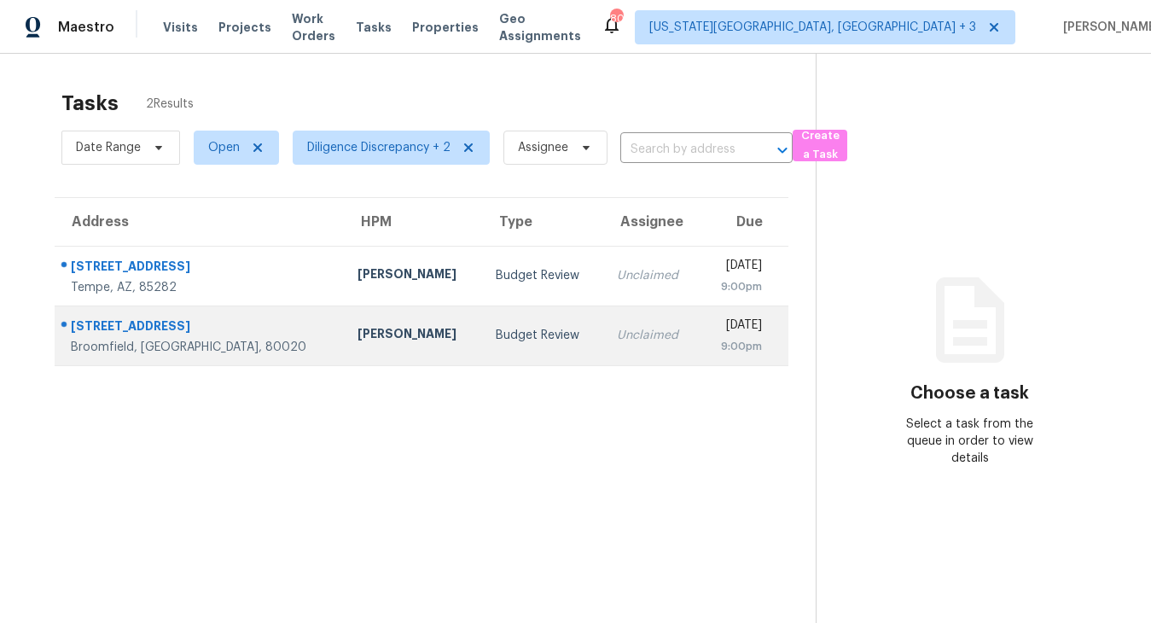
click at [629, 327] on td "Unclaimed" at bounding box center [651, 336] width 96 height 60
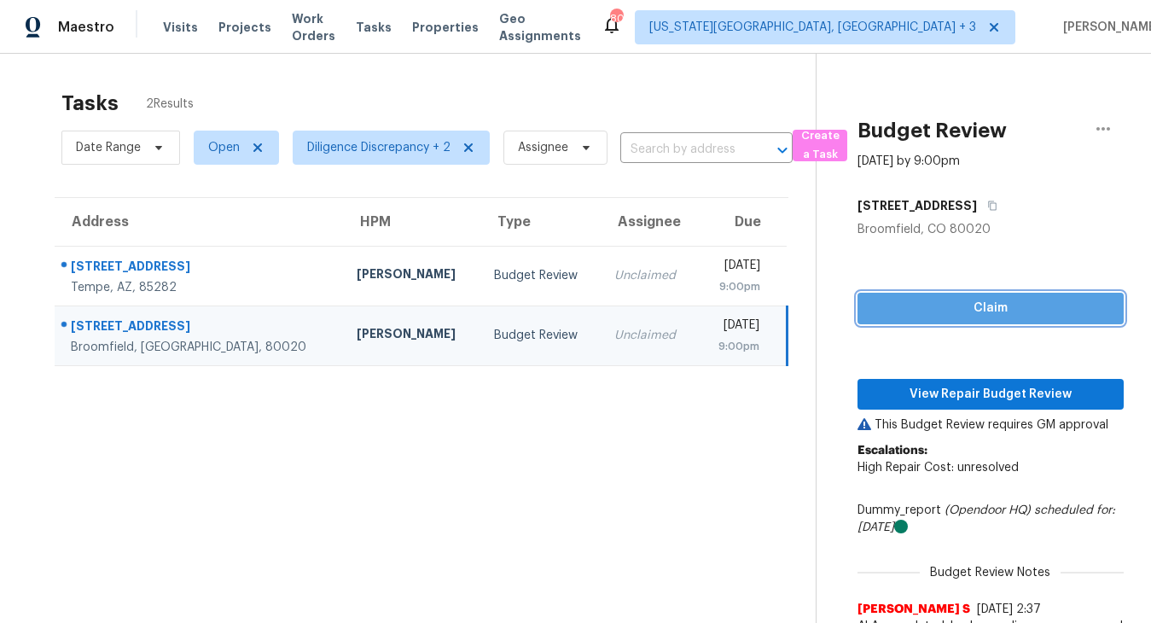
click at [943, 304] on span "Claim" at bounding box center [990, 308] width 239 height 21
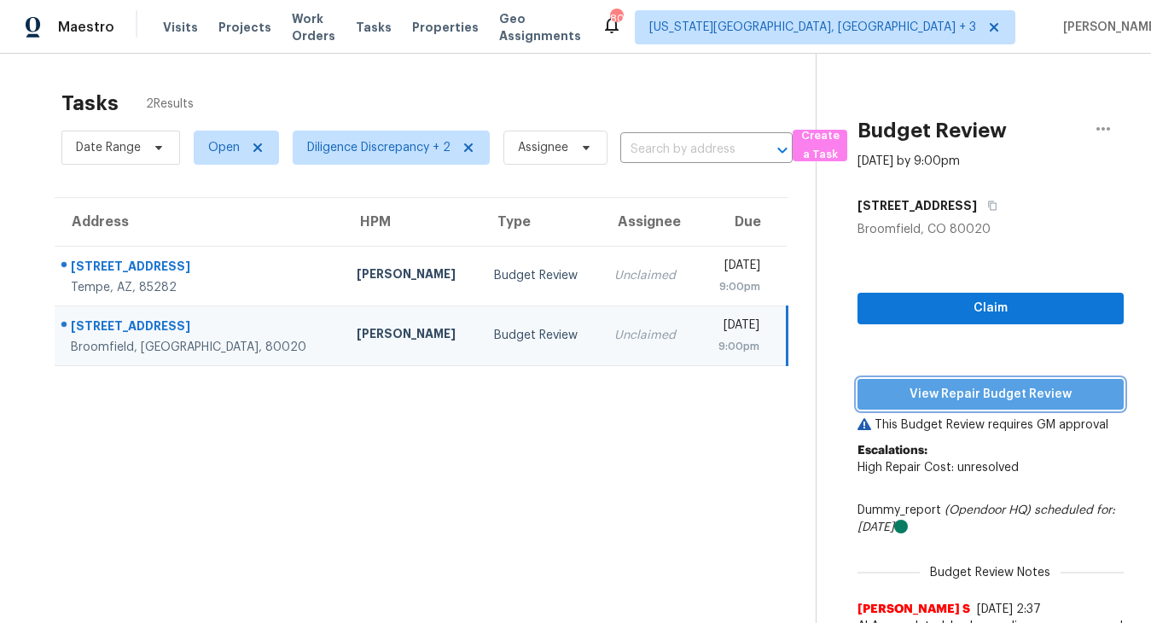
click at [960, 396] on span "View Repair Budget Review" at bounding box center [990, 394] width 239 height 21
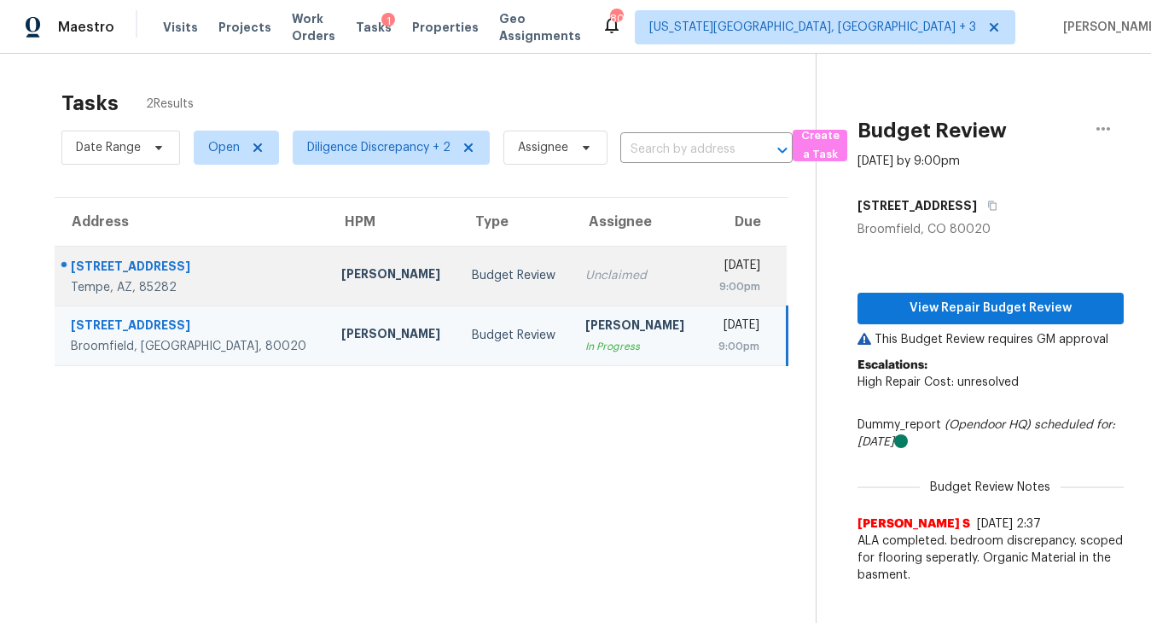
click at [572, 284] on td "Unclaimed" at bounding box center [637, 276] width 130 height 60
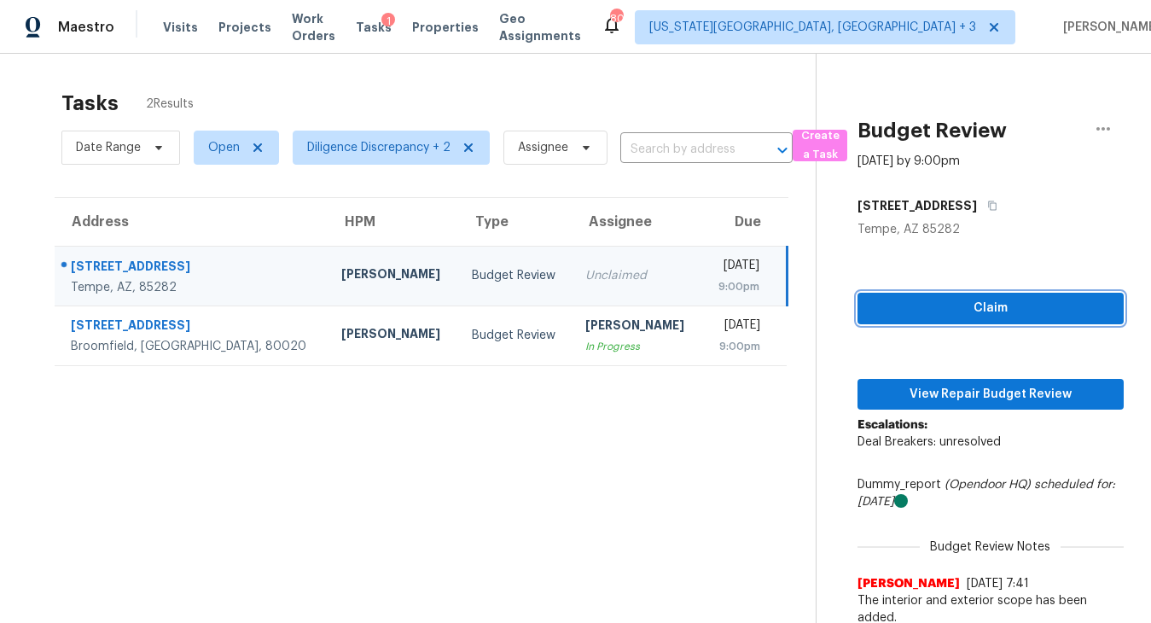
click at [954, 305] on span "Claim" at bounding box center [990, 308] width 239 height 21
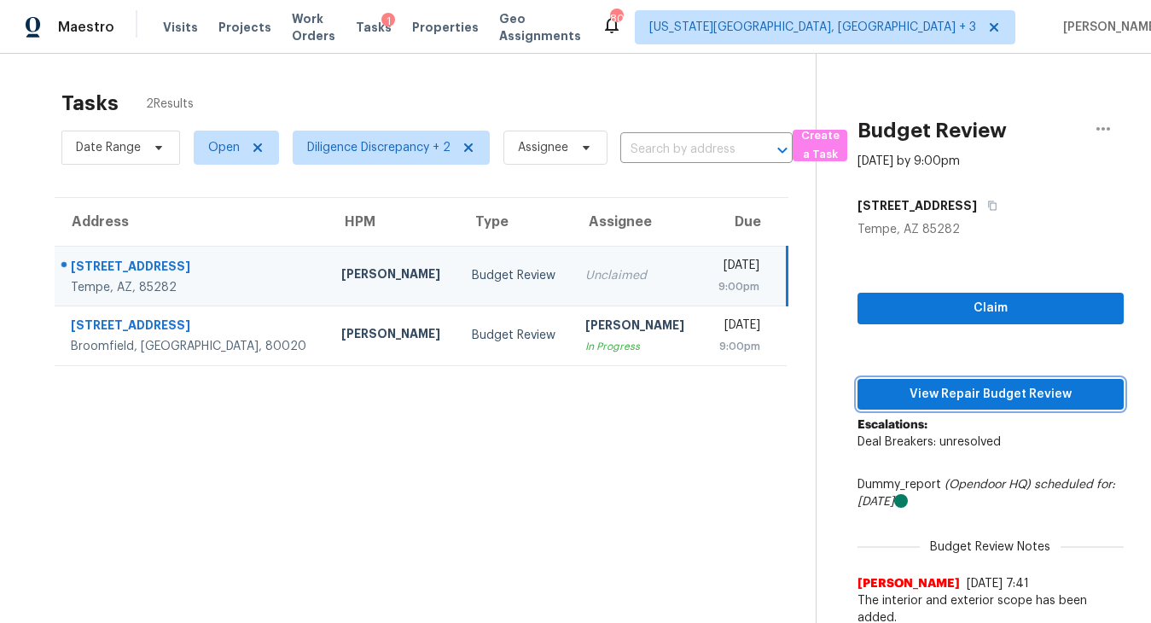
click at [947, 393] on span "View Repair Budget Review" at bounding box center [990, 394] width 239 height 21
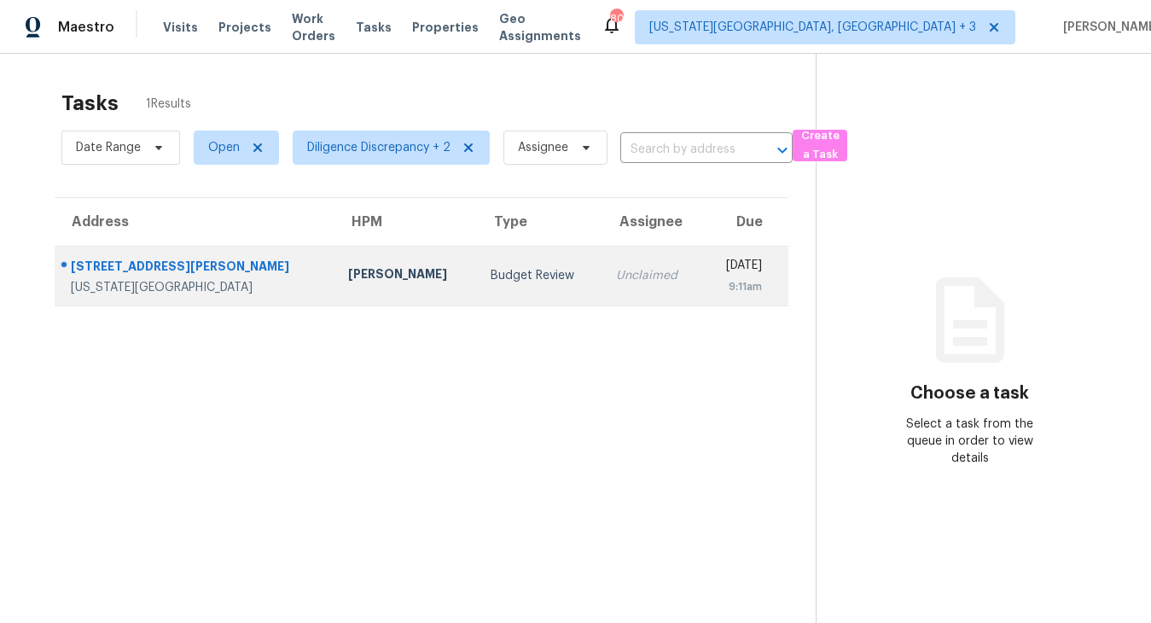
click at [491, 273] on div "Budget Review" at bounding box center [540, 275] width 98 height 17
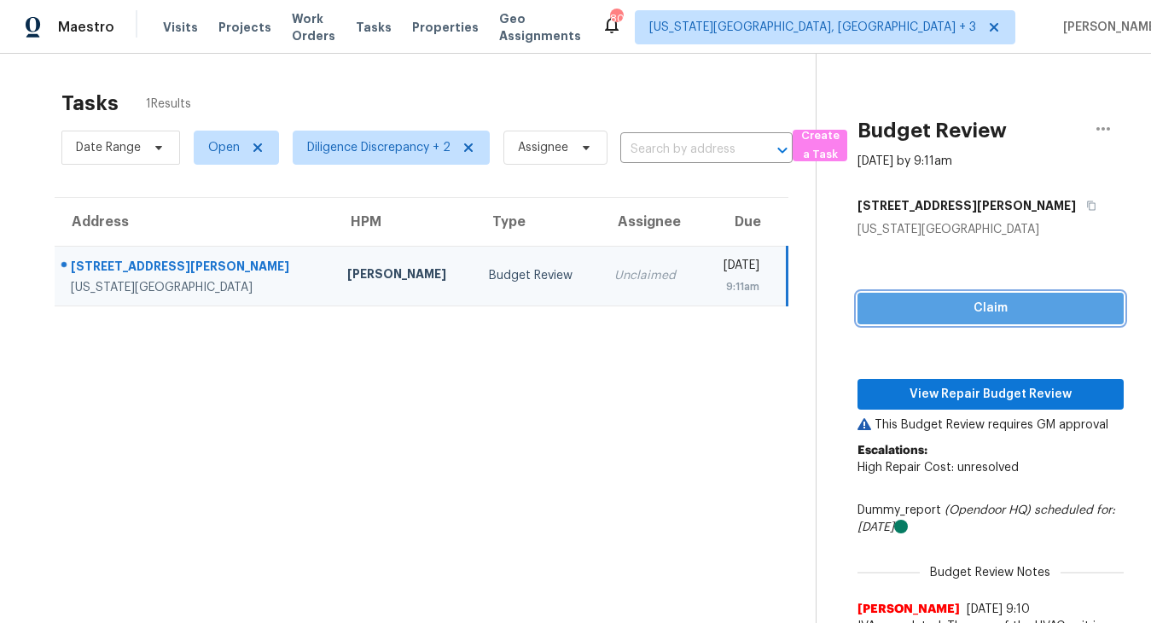
click at [919, 301] on span "Claim" at bounding box center [990, 308] width 239 height 21
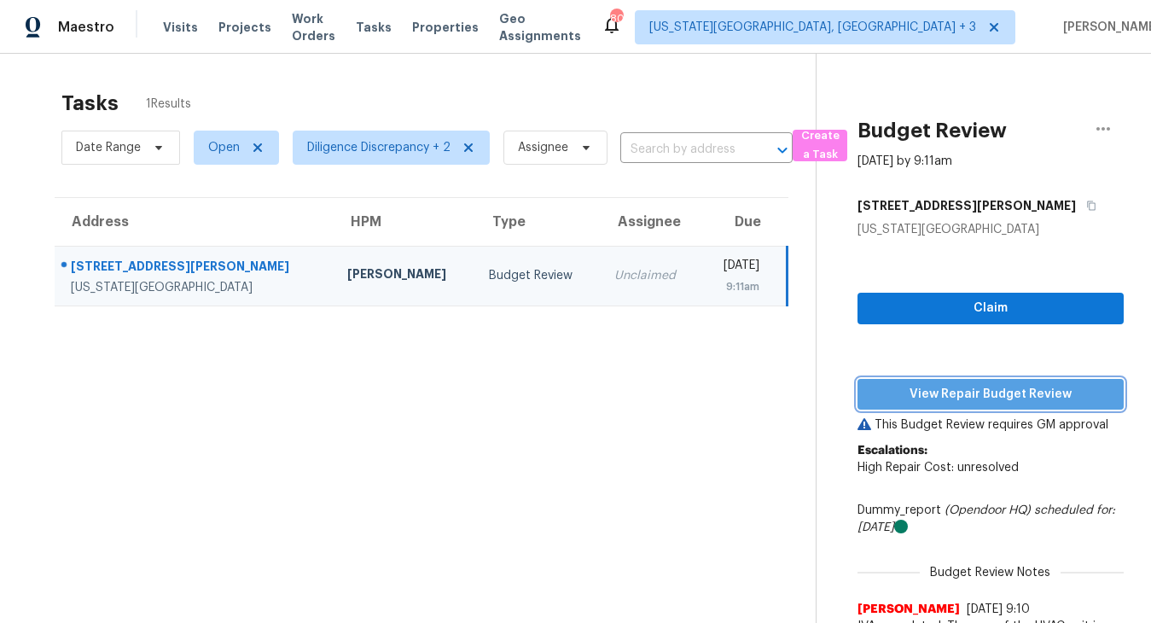
click at [919, 384] on span "View Repair Budget Review" at bounding box center [990, 394] width 239 height 21
